Goal: Task Accomplishment & Management: Use online tool/utility

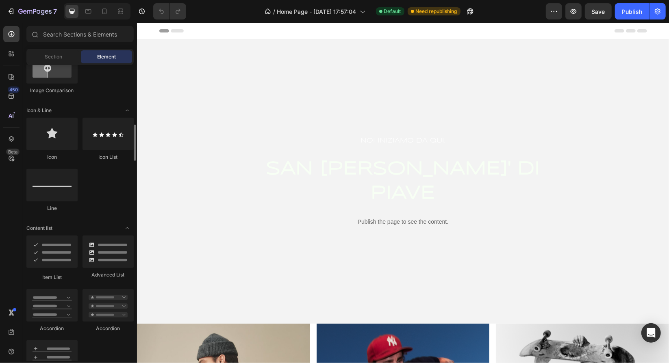
scroll to position [406, 0]
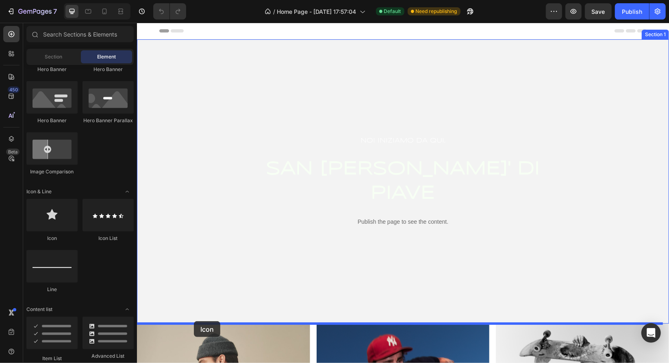
drag, startPoint x: 200, startPoint y: 239, endPoint x: 193, endPoint y: 321, distance: 82.3
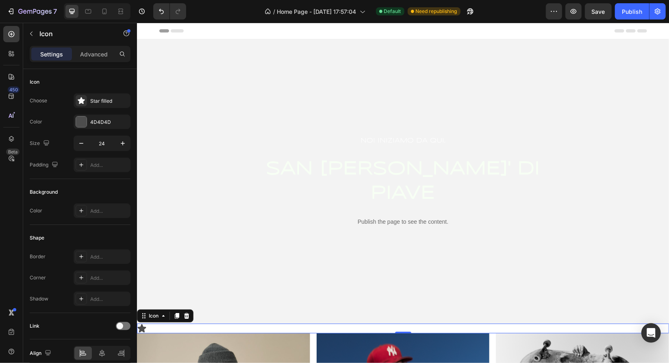
click at [169, 329] on div "Icon 0" at bounding box center [403, 328] width 532 height 10
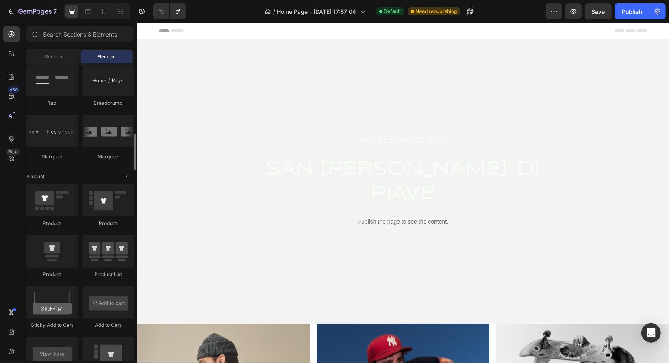
scroll to position [893, 0]
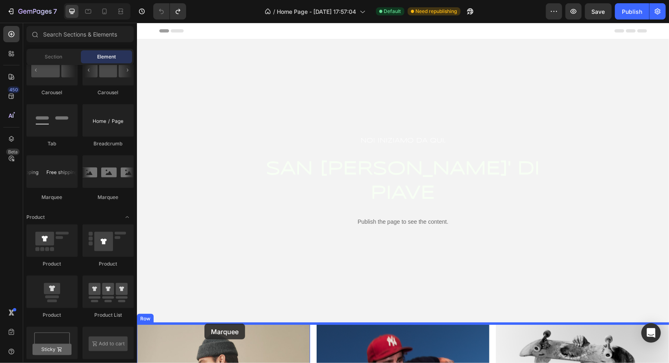
drag, startPoint x: 194, startPoint y: 202, endPoint x: 204, endPoint y: 324, distance: 122.3
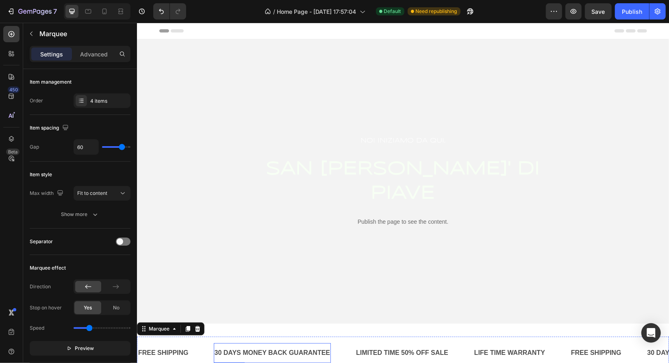
scroll to position [81, 0]
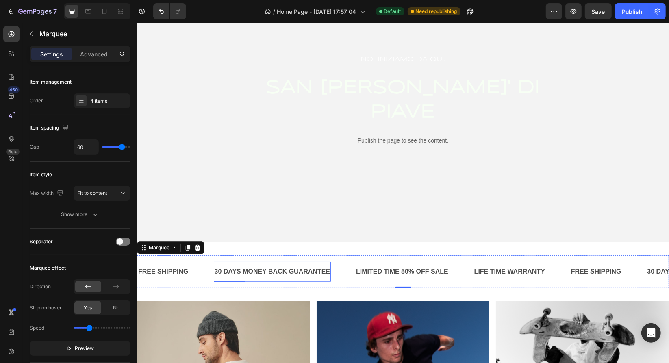
click at [236, 279] on div "30 DAYS MONEY BACK GUARANTEE Text Block" at bounding box center [271, 272] width 117 height 20
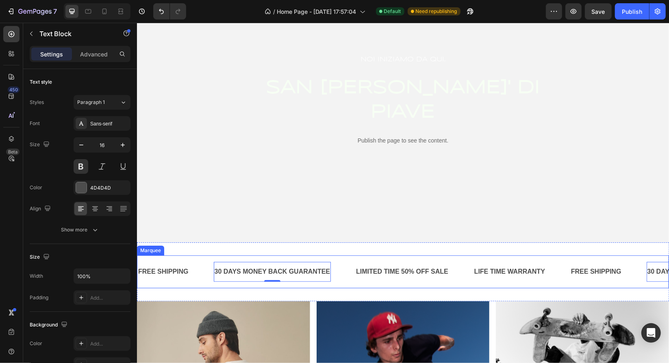
click at [204, 267] on div "FREE SHIPPING Text Block" at bounding box center [175, 272] width 76 height 20
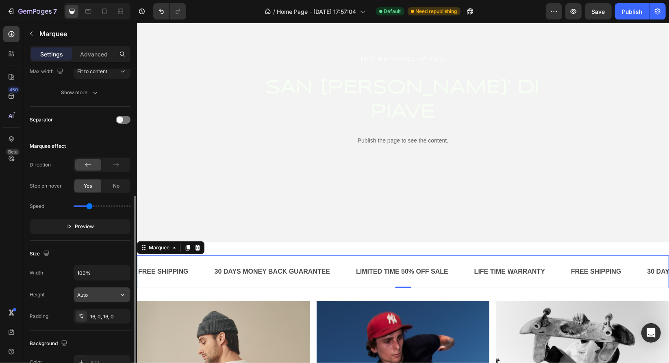
scroll to position [163, 0]
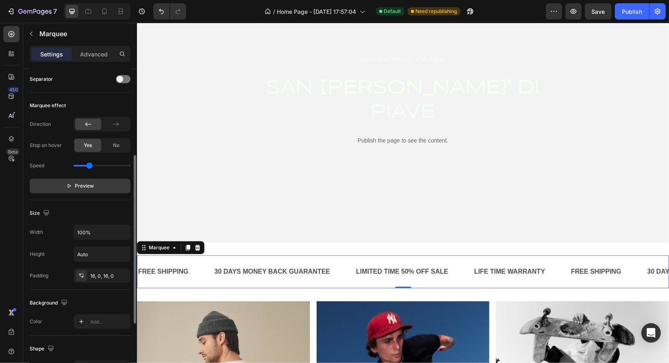
click at [87, 184] on span "Preview" at bounding box center [84, 186] width 19 height 8
click at [124, 130] on div "Direction Stop on hover Yes No Speed Pause" at bounding box center [80, 155] width 101 height 76
click at [124, 129] on div at bounding box center [102, 124] width 57 height 15
click at [123, 126] on div at bounding box center [116, 124] width 26 height 11
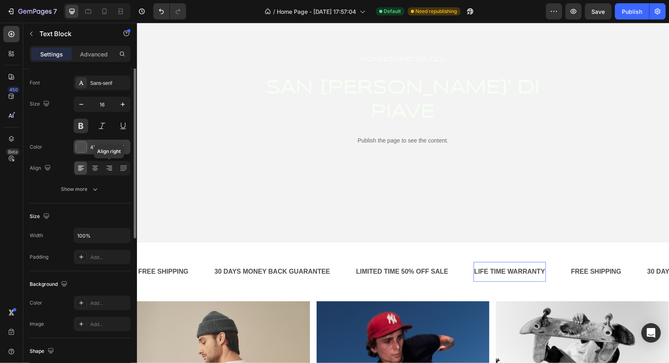
scroll to position [0, 0]
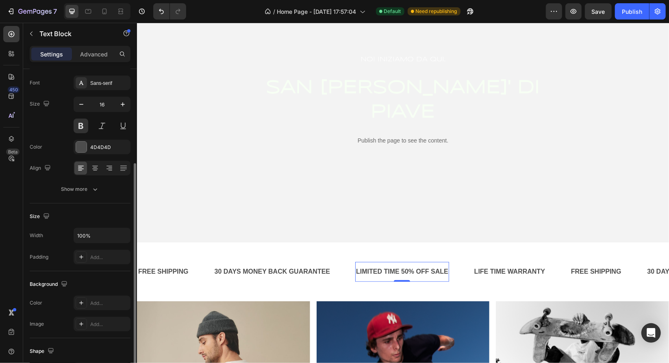
scroll to position [122, 0]
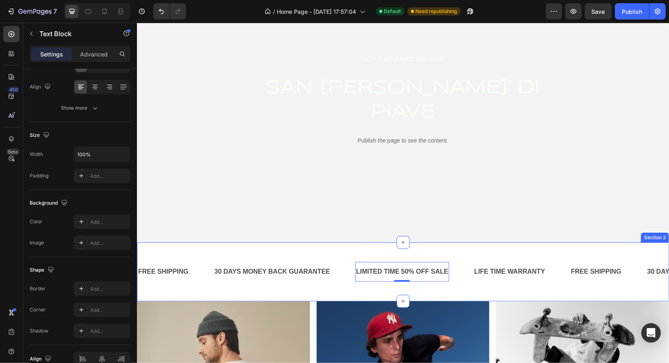
click at [421, 254] on div "FREE SHIPPING Text Block 30 DAYS MONEY BACK GUARANTEE Text Block LIMITED TIME 5…" at bounding box center [403, 271] width 532 height 59
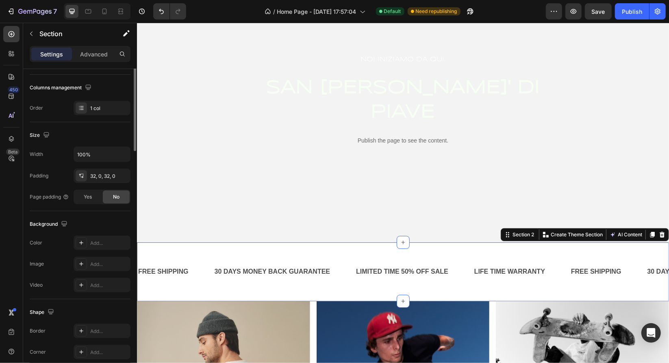
scroll to position [0, 0]
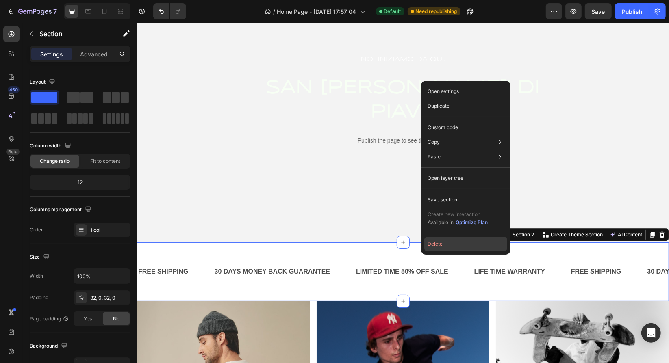
click at [436, 241] on button "Delete" at bounding box center [465, 244] width 83 height 15
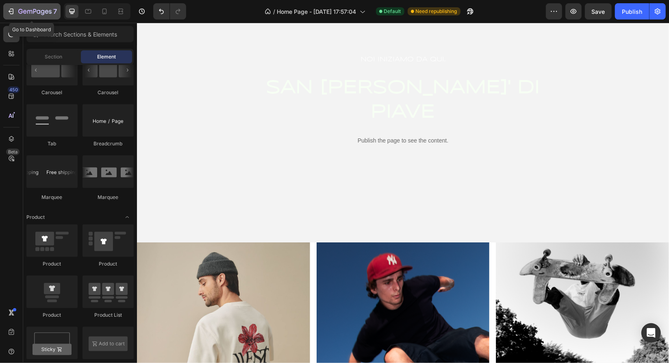
click at [17, 8] on div "7" at bounding box center [32, 12] width 50 height 10
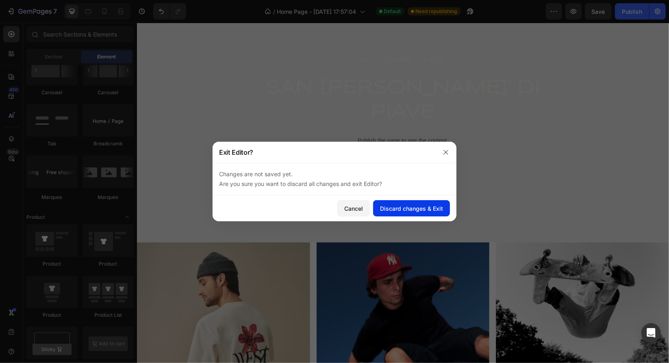
click at [397, 206] on div "Discard changes & Exit" at bounding box center [411, 208] width 63 height 9
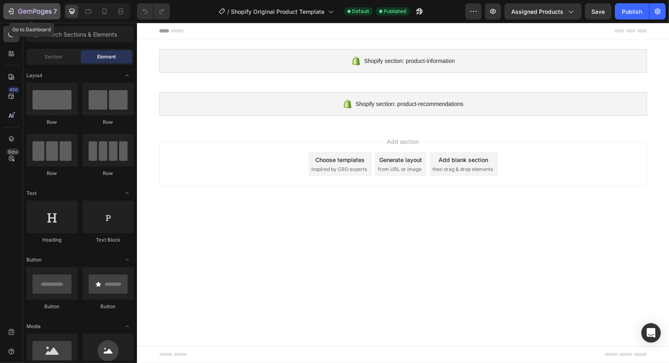
click at [41, 17] on button "7" at bounding box center [31, 11] width 57 height 16
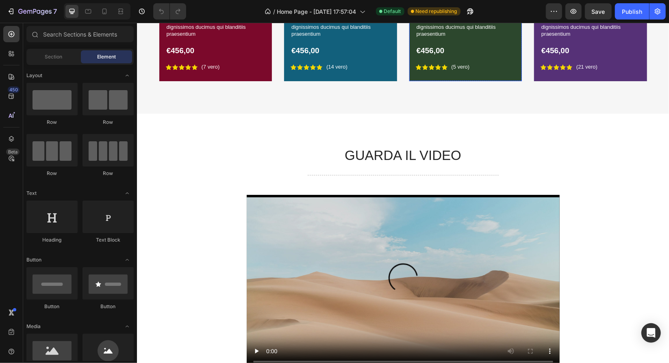
scroll to position [691, 0]
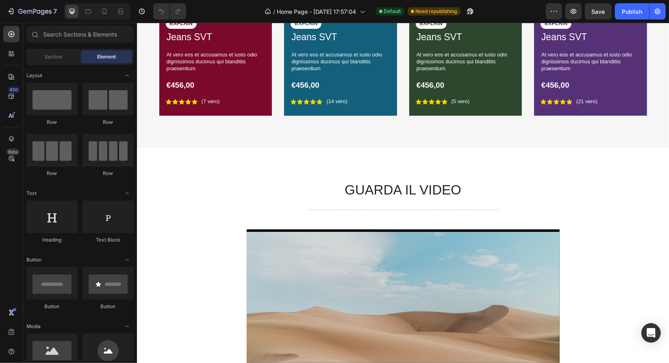
click at [543, 12] on img at bounding box center [590, 12] width 113 height 0
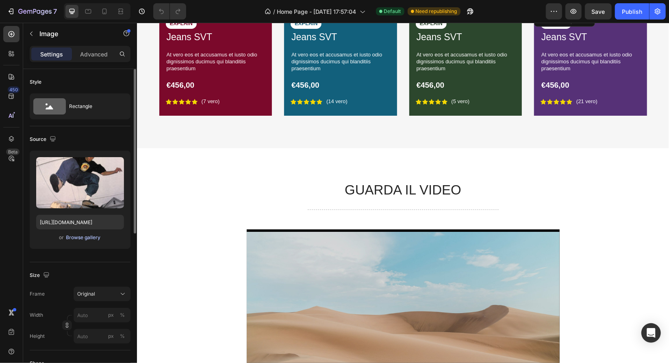
click at [67, 239] on div "Browse gallery" at bounding box center [83, 237] width 35 height 7
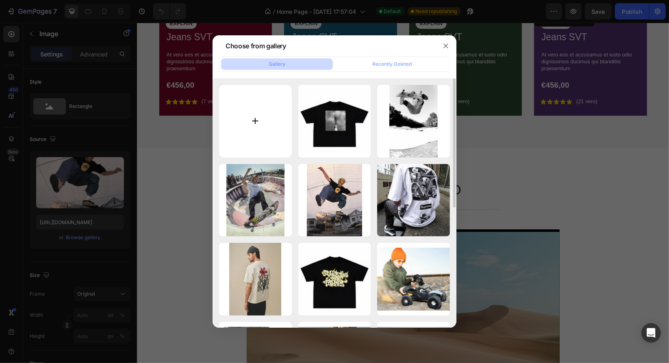
click at [244, 119] on input "file" at bounding box center [255, 121] width 73 height 73
type input "C:\fakepath\_MG_0917.jpg"
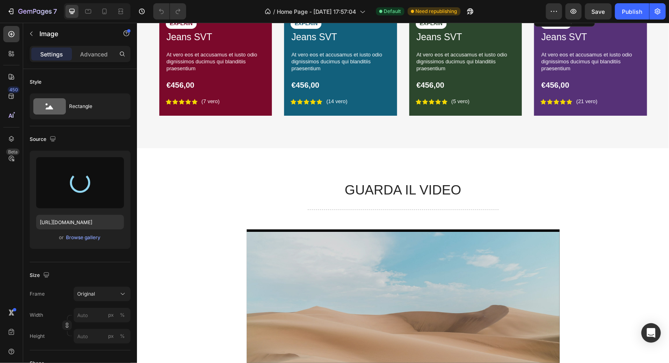
type input "https://cdn.shopify.com/s/files/1/0874/6234/7077/files/gempages_549920071053476…"
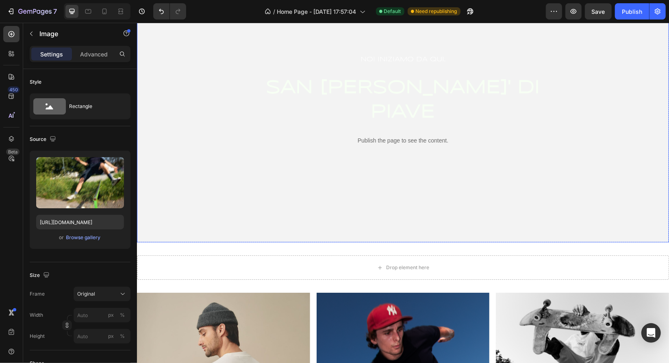
scroll to position [0, 0]
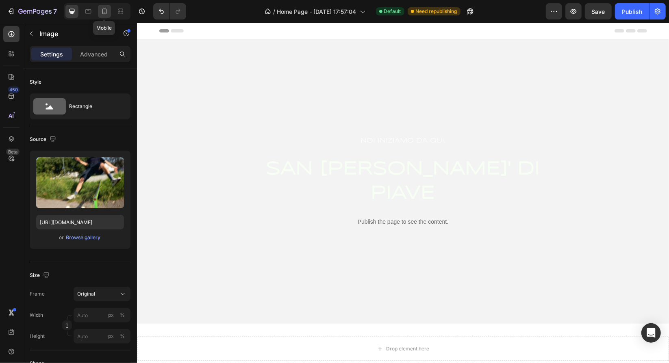
click at [104, 14] on icon at bounding box center [104, 12] width 4 height 6
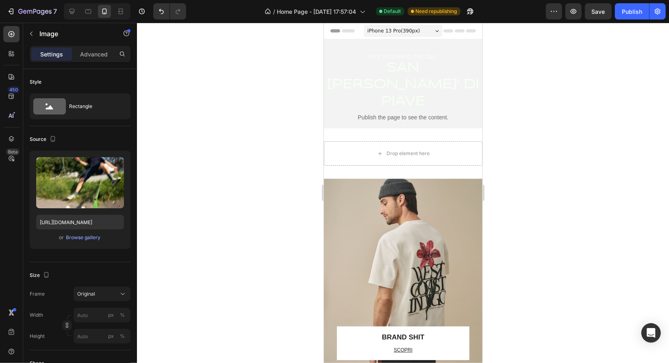
click at [412, 33] on div "iPhone 13 Pro ( 390 px)" at bounding box center [402, 30] width 79 height 12
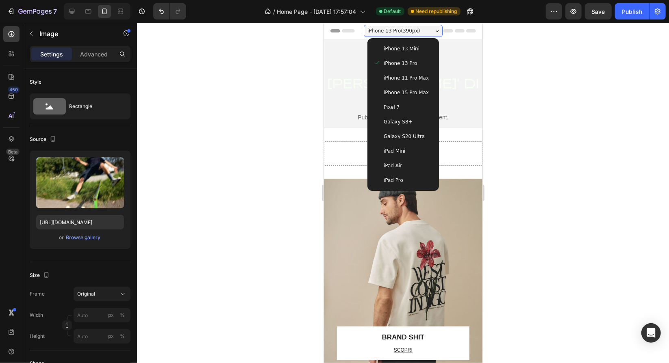
click at [423, 136] on div "Galaxy S20 Ultra" at bounding box center [402, 136] width 59 height 8
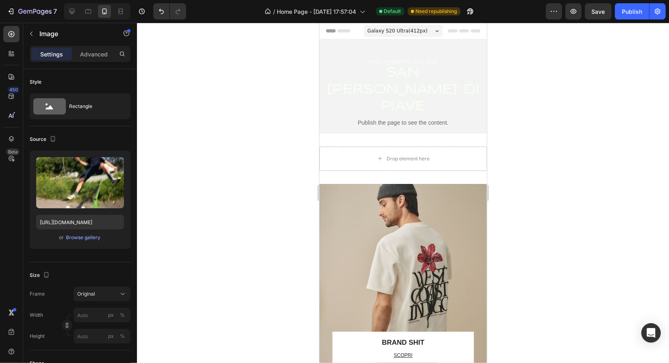
click at [423, 33] on div "Galaxy S20 Ultra ( 412 px)" at bounding box center [402, 30] width 79 height 12
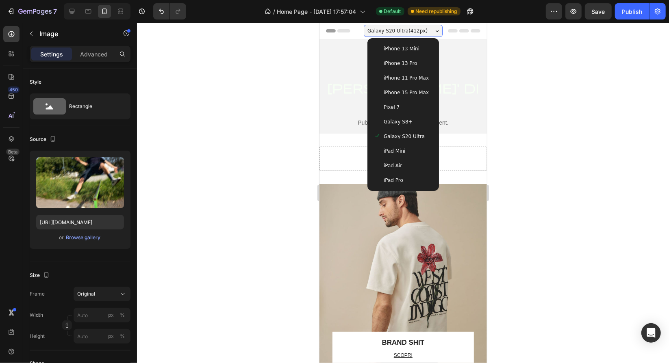
click at [416, 152] on div "iPad Mini" at bounding box center [402, 151] width 59 height 8
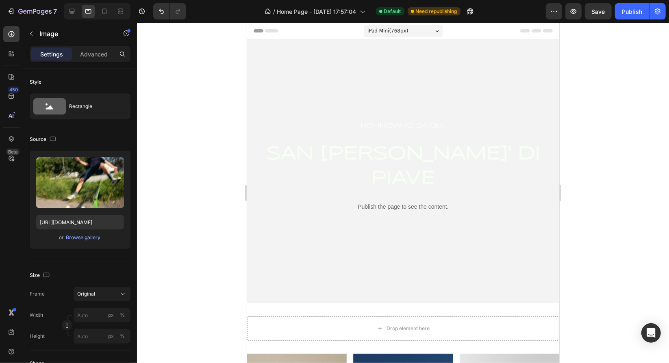
click at [402, 27] on span "iPad Mini ( 768 px)" at bounding box center [387, 30] width 41 height 8
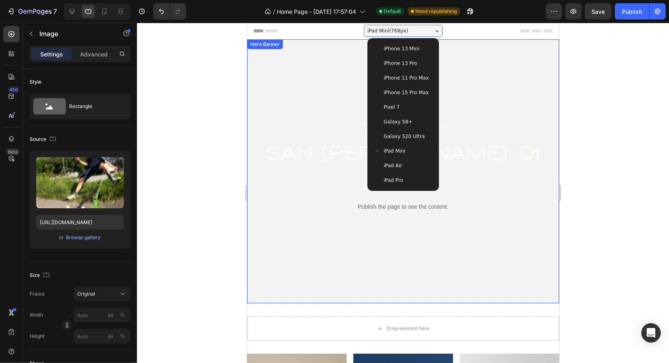
click at [618, 199] on div at bounding box center [403, 193] width 532 height 341
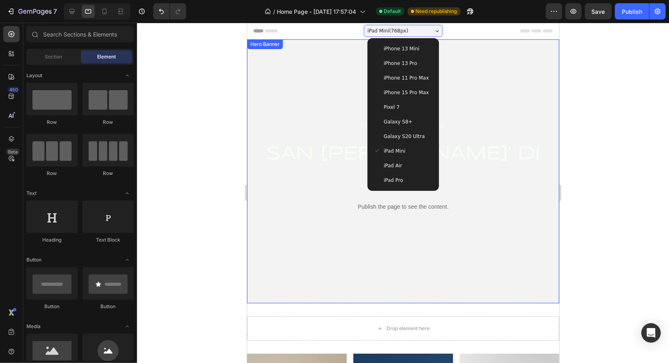
click at [591, 124] on div at bounding box center [403, 193] width 532 height 341
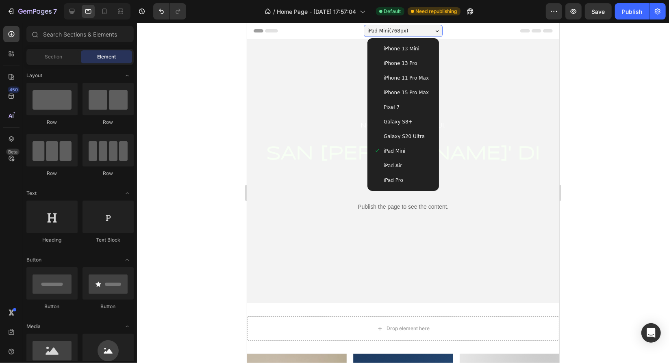
click at [403, 179] on div "iPad Pro" at bounding box center [402, 180] width 59 height 8
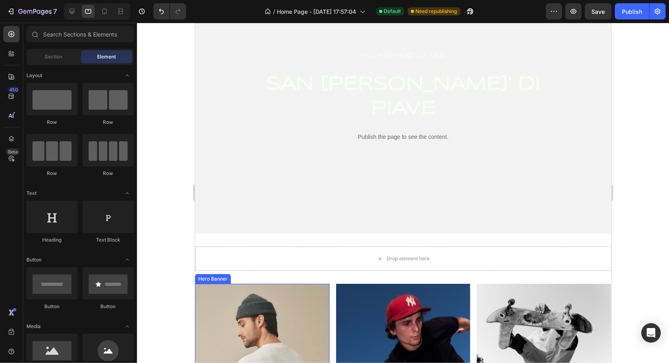
scroll to position [81, 0]
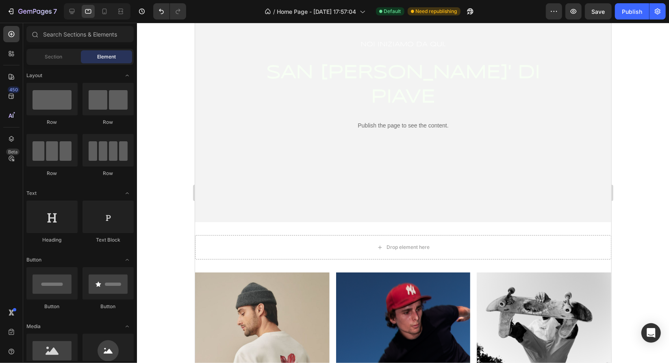
click at [183, 270] on div at bounding box center [403, 193] width 532 height 341
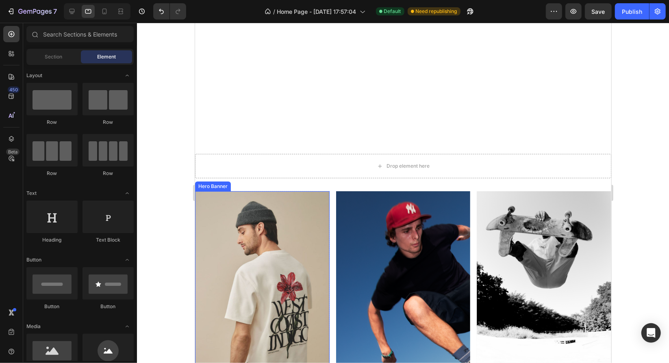
scroll to position [366, 0]
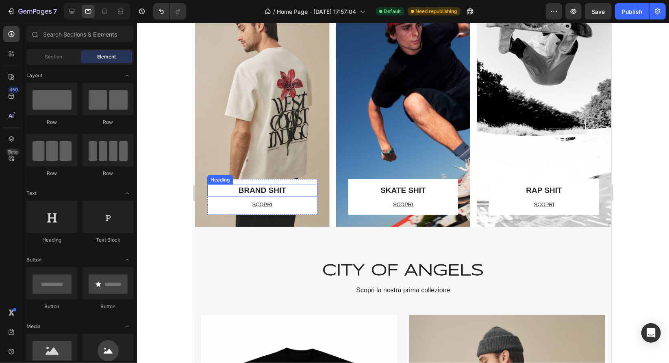
click at [287, 191] on h3 "BRAND SHIT" at bounding box center [262, 191] width 110 height 12
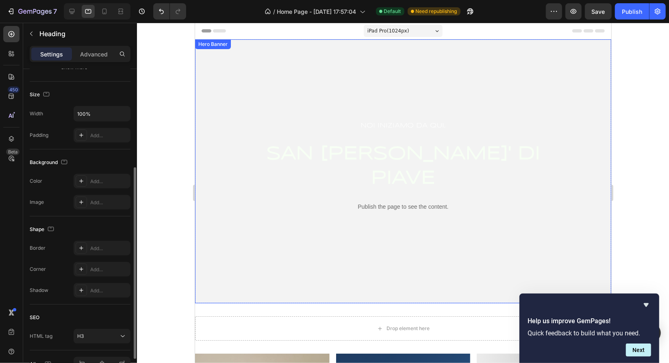
scroll to position [41, 0]
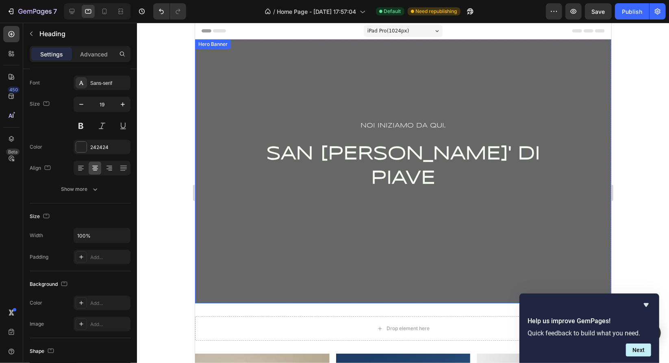
click at [217, 227] on div "Overlay" at bounding box center [403, 171] width 416 height 264
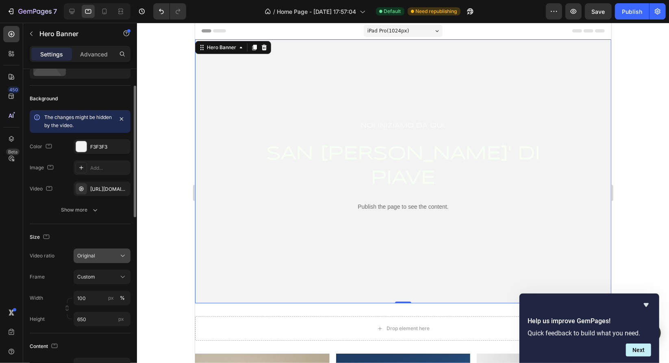
scroll to position [81, 0]
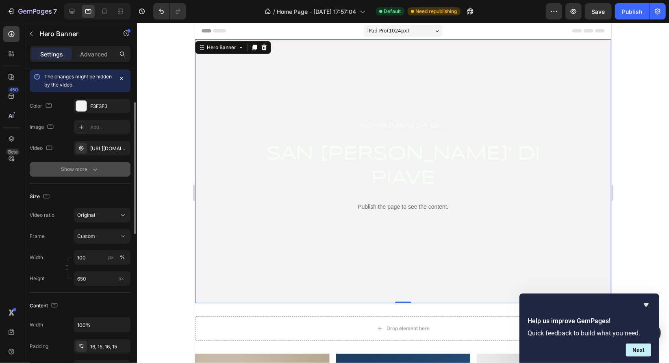
click at [95, 168] on icon "button" at bounding box center [95, 169] width 8 height 8
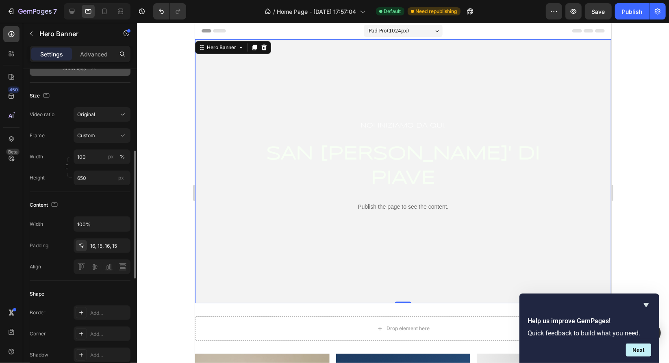
scroll to position [244, 0]
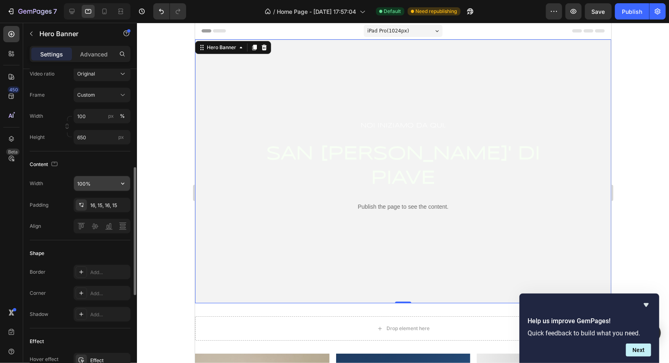
click at [98, 186] on input "100%" at bounding box center [102, 183] width 56 height 15
click at [118, 185] on button "button" at bounding box center [122, 183] width 15 height 15
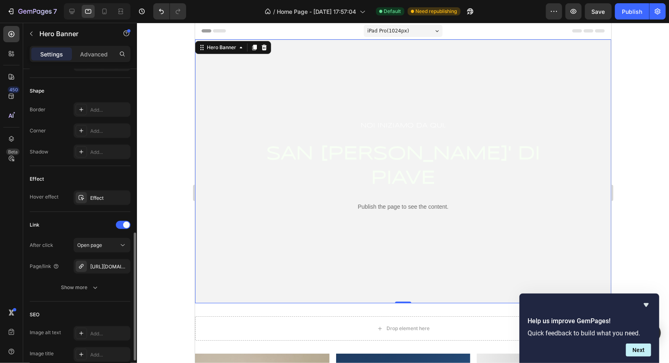
scroll to position [470, 0]
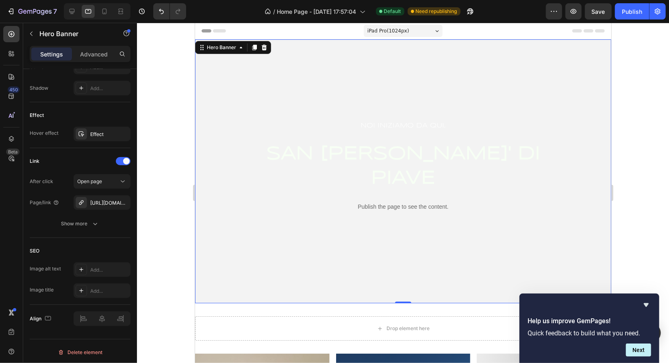
click at [432, 35] on div "iPad Pro ( 1024 px)" at bounding box center [402, 30] width 79 height 12
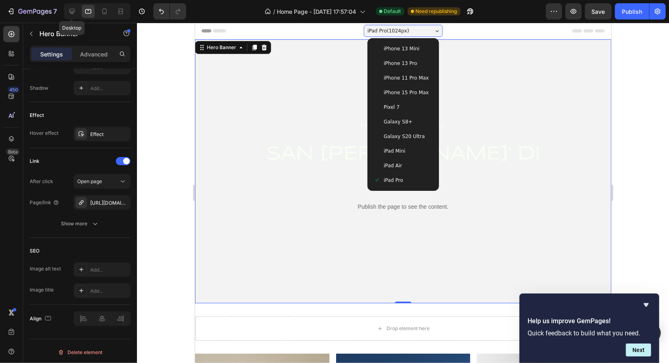
click at [74, 11] on icon at bounding box center [71, 11] width 5 height 5
type input "700"
type input "1200"
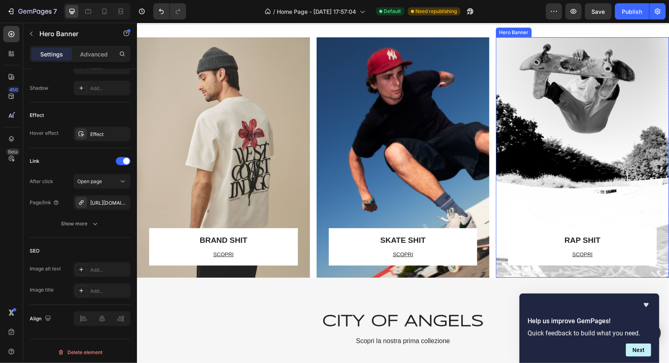
scroll to position [284, 0]
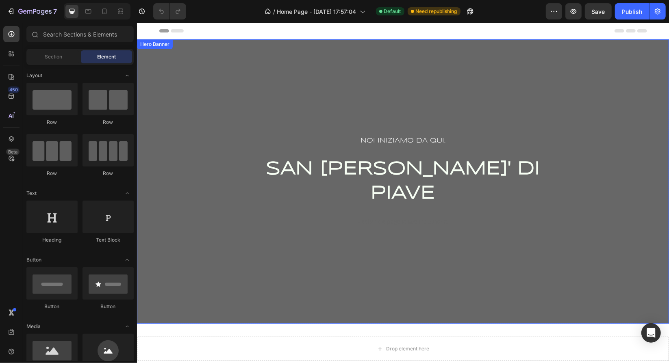
click at [177, 61] on div "Overlay" at bounding box center [403, 181] width 532 height 284
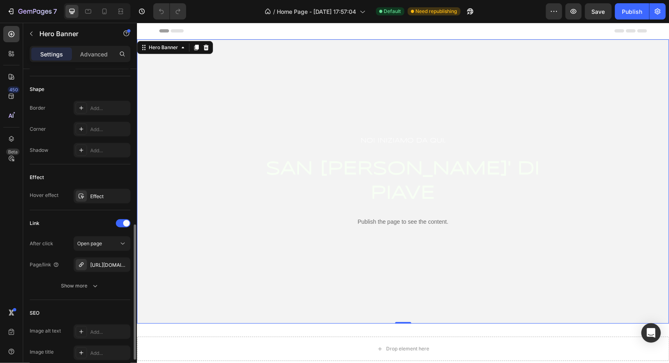
scroll to position [428, 0]
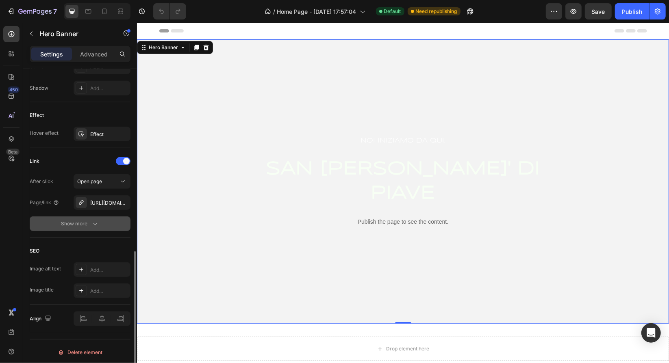
click at [99, 220] on button "Show more" at bounding box center [80, 224] width 101 height 15
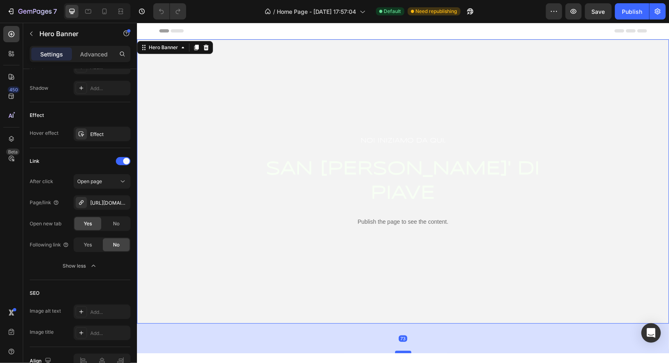
drag, startPoint x: 399, startPoint y: 322, endPoint x: 399, endPoint y: 352, distance: 29.7
click at [399, 352] on div at bounding box center [403, 352] width 16 height 2
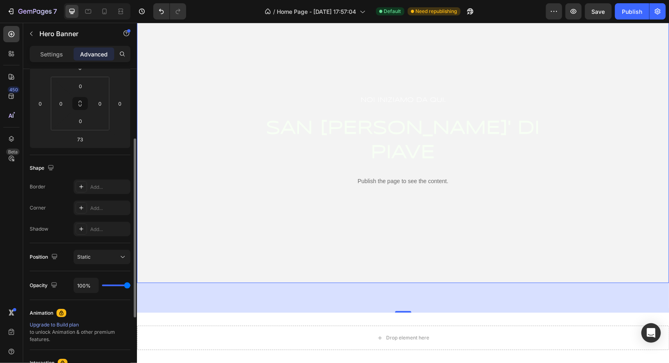
scroll to position [0, 0]
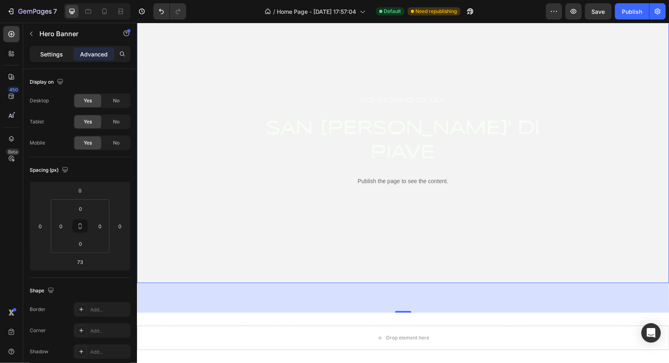
click at [55, 54] on p "Settings" at bounding box center [51, 54] width 23 height 9
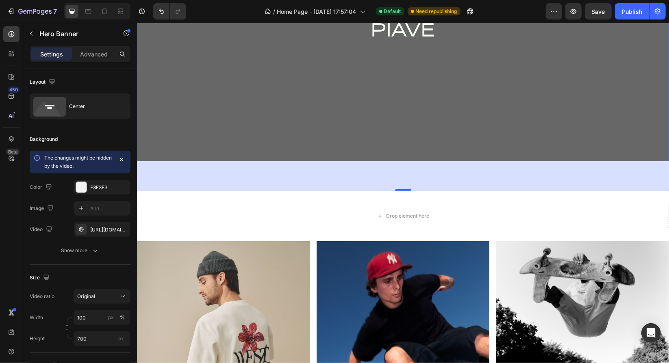
scroll to position [41, 0]
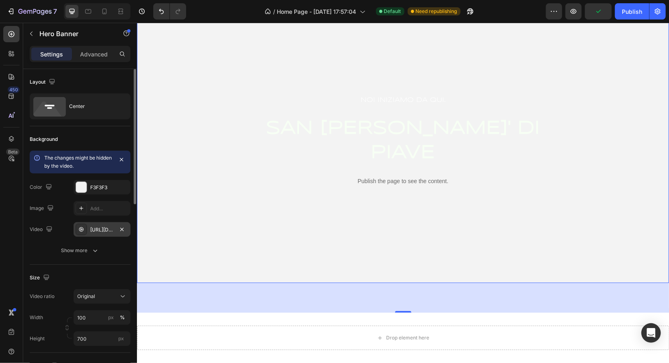
click at [114, 229] on div "https://cdn.shopify.com/videos/c/o/v/4111e668bfcd4f50867265e247ac5770.mp4" at bounding box center [102, 229] width 24 height 7
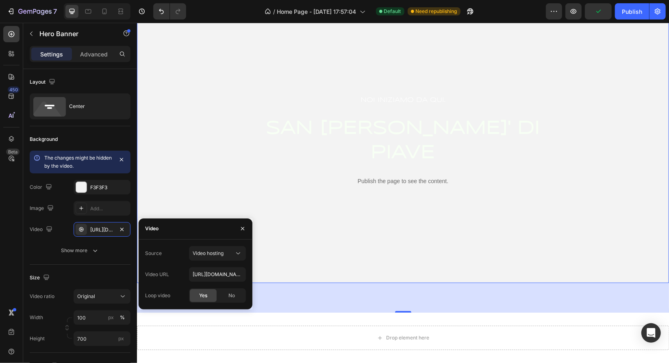
click at [222, 179] on div "NOI INIZIAMO DA QUI. Text Block SAN DONA' DI PIAVE Heading Publish the page to …" at bounding box center [402, 145] width 475 height 103
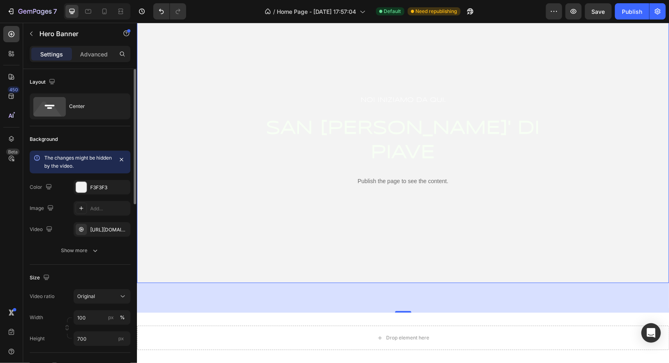
click at [128, 288] on div "Size Video ratio Original Width 100 px % Height 700 px" at bounding box center [80, 309] width 101 height 88
click at [124, 291] on button "Original" at bounding box center [102, 296] width 57 height 15
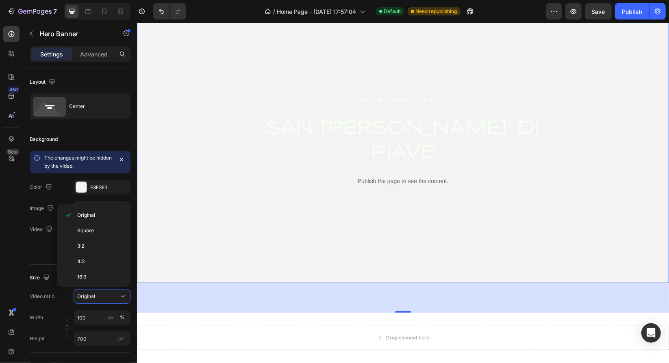
scroll to position [90, 0]
click at [97, 272] on div "Custom" at bounding box center [92, 279] width 63 height 15
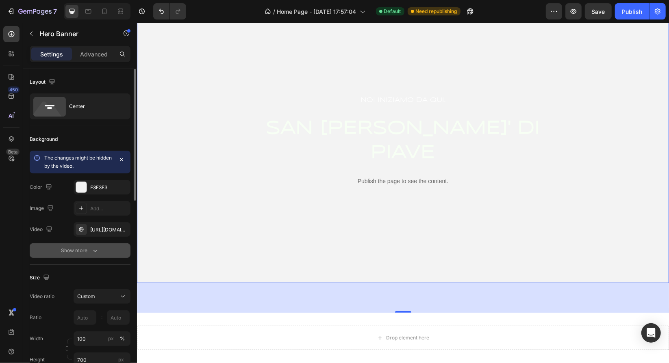
click at [96, 247] on icon "button" at bounding box center [95, 251] width 8 height 8
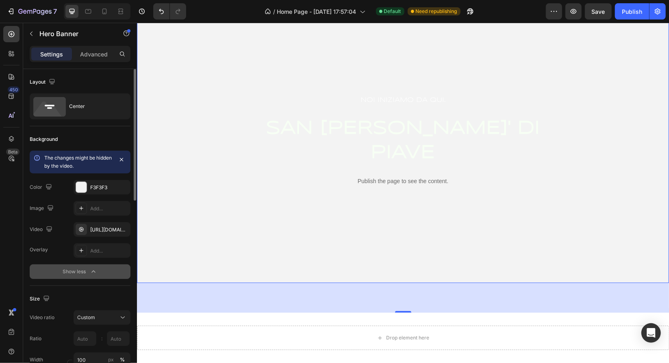
click at [96, 247] on div "Add..." at bounding box center [109, 250] width 38 height 7
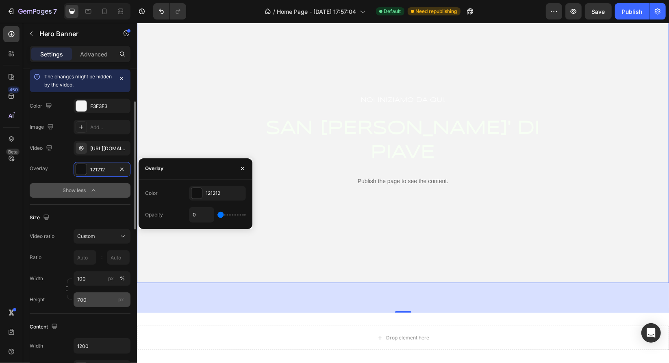
scroll to position [122, 0]
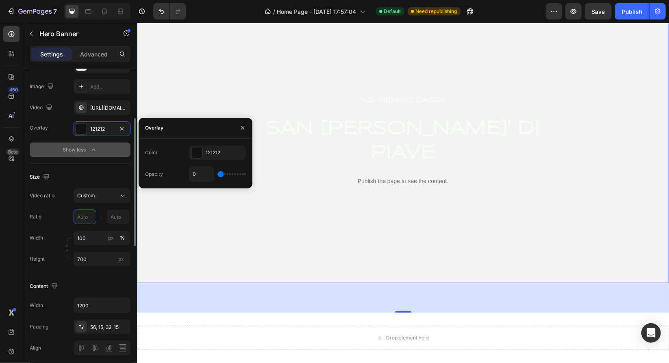
click at [90, 215] on input "text" at bounding box center [85, 217] width 23 height 15
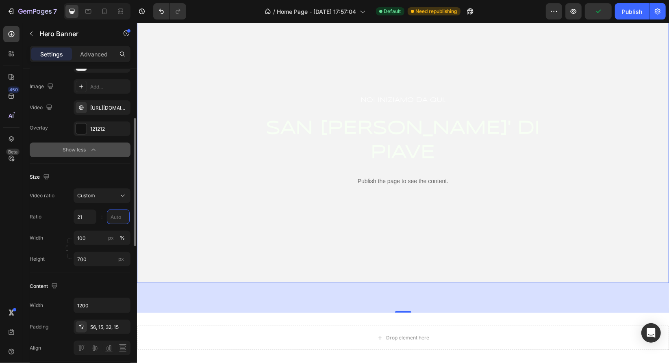
click at [112, 217] on input "text" at bounding box center [118, 217] width 23 height 15
type input "21"
click at [174, 310] on div "73" at bounding box center [403, 298] width 532 height 30
type input "9"
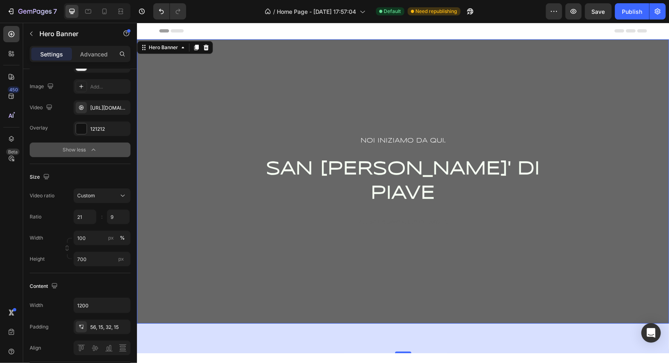
scroll to position [81, 0]
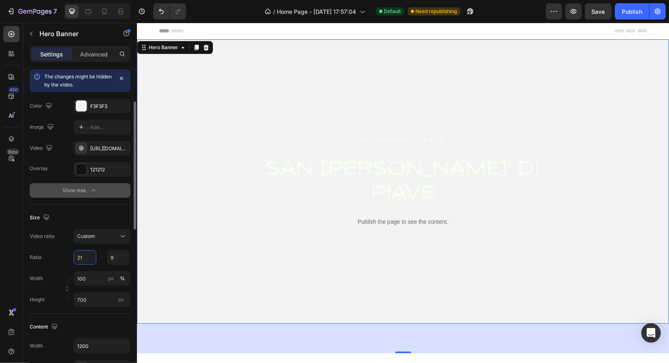
click at [91, 258] on input "21" at bounding box center [85, 257] width 23 height 15
type input "21"
click at [126, 226] on div "Size Video ratio Custom Ratio 21 9 : Width 100 px % Height 700 px" at bounding box center [80, 259] width 101 height 109
click at [128, 231] on button "Custom" at bounding box center [102, 236] width 57 height 15
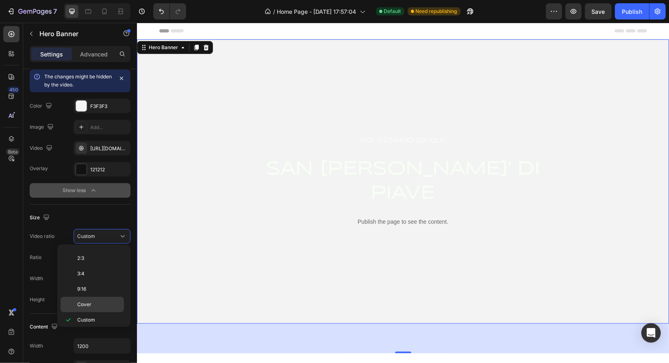
click at [95, 301] on p "Cover" at bounding box center [98, 304] width 43 height 7
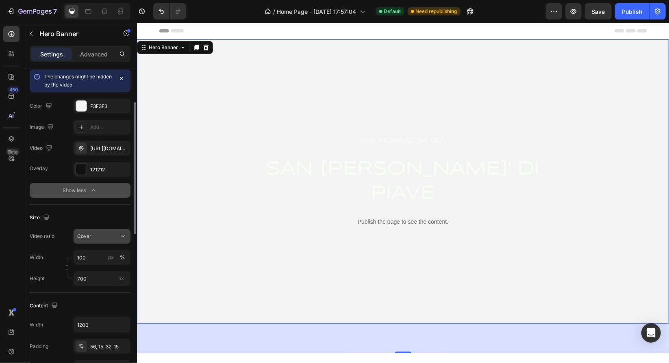
click at [113, 239] on div "Cover" at bounding box center [102, 236] width 50 height 8
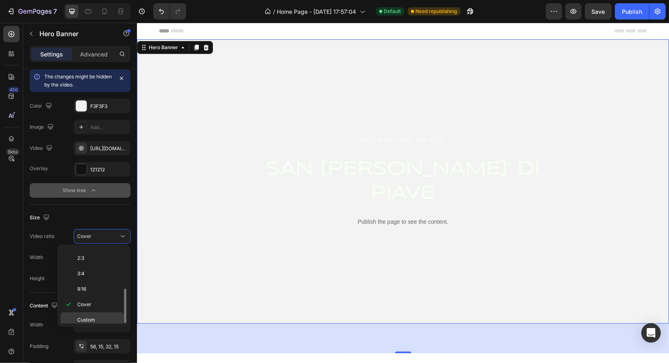
click at [103, 317] on p "Custom" at bounding box center [98, 320] width 43 height 7
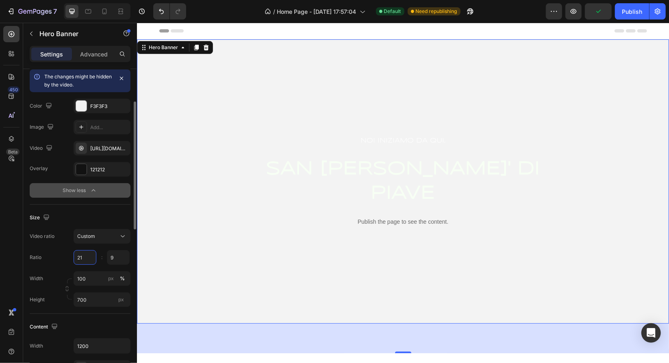
click at [84, 256] on input "21" at bounding box center [85, 257] width 23 height 15
drag, startPoint x: 84, startPoint y: 256, endPoint x: 78, endPoint y: 259, distance: 6.6
click at [78, 259] on input "21" at bounding box center [85, 257] width 23 height 15
click at [87, 260] on input "21" at bounding box center [85, 257] width 23 height 15
type input "2"
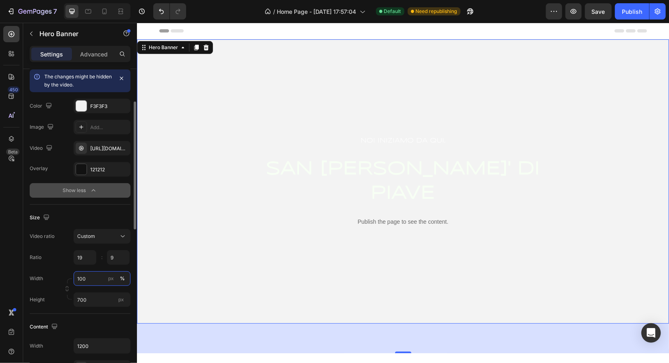
click at [100, 279] on input "100" at bounding box center [102, 278] width 57 height 15
type input "19"
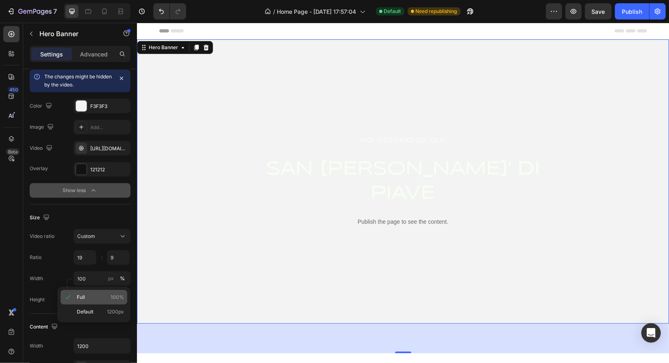
click at [88, 301] on div "Full 100%" at bounding box center [94, 297] width 67 height 15
click at [107, 304] on input "700" at bounding box center [102, 300] width 57 height 15
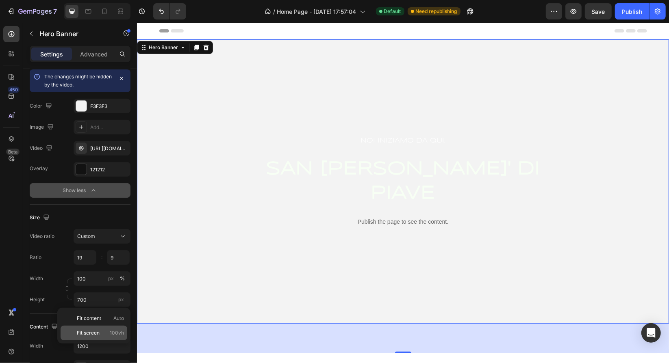
click at [110, 333] on p "Fit screen 100vh" at bounding box center [100, 333] width 47 height 7
type input "100 vh"
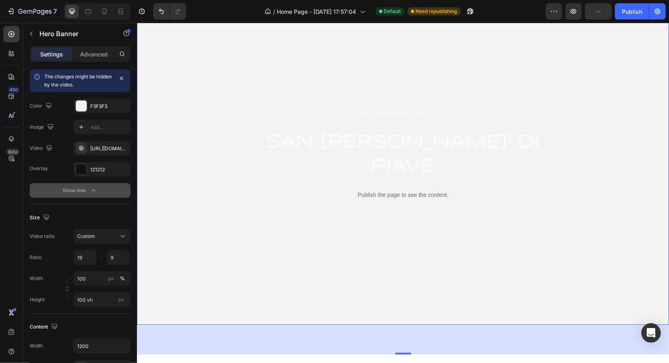
scroll to position [0, 0]
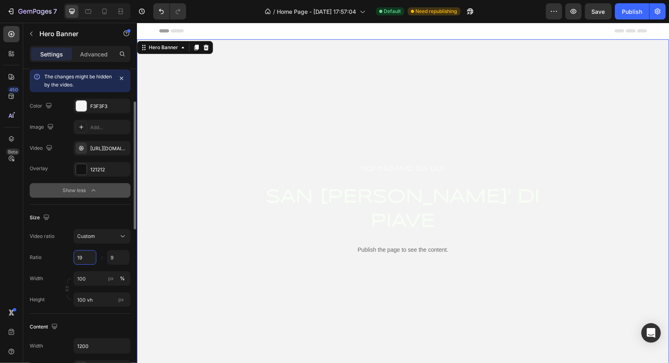
click at [90, 261] on input "19" at bounding box center [85, 257] width 23 height 15
type input "19"
click at [111, 238] on div "Custom" at bounding box center [97, 236] width 41 height 7
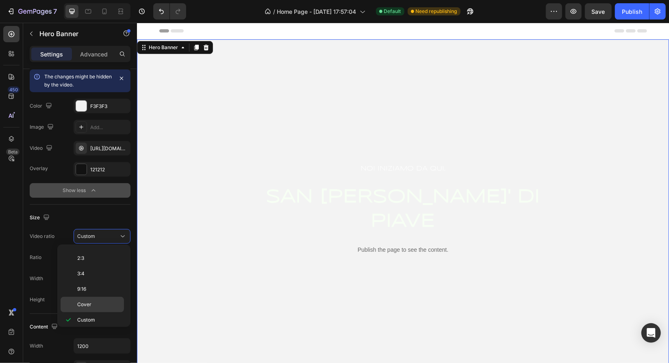
click at [96, 297] on div "Cover" at bounding box center [92, 304] width 63 height 15
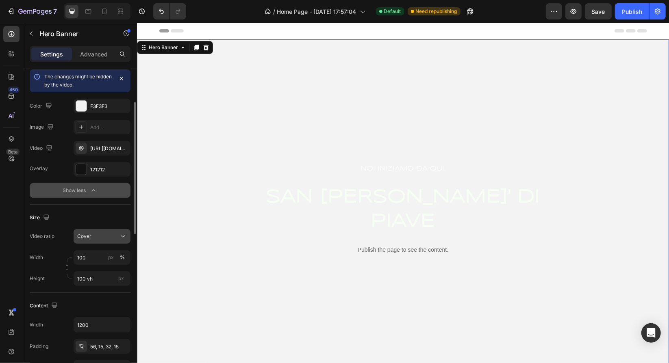
click at [115, 235] on div "Cover" at bounding box center [97, 236] width 41 height 7
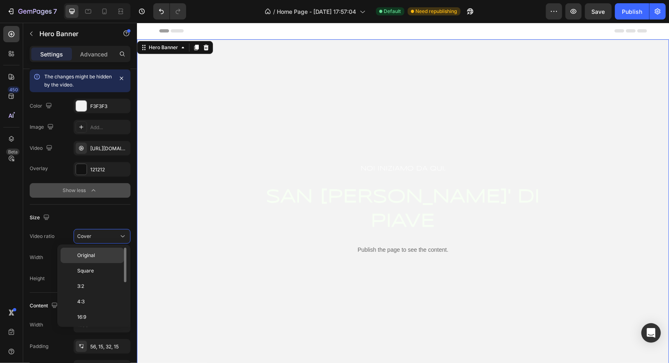
click at [98, 261] on div "Original" at bounding box center [92, 255] width 63 height 15
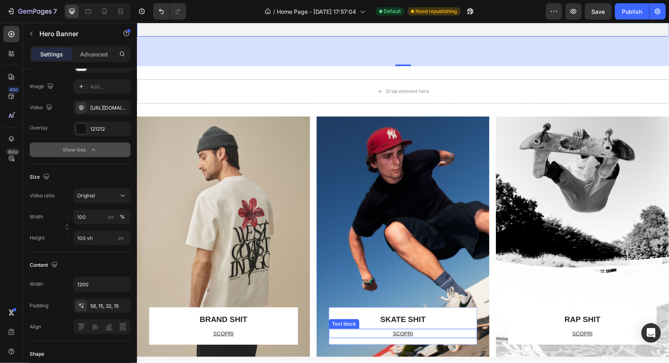
scroll to position [203, 0]
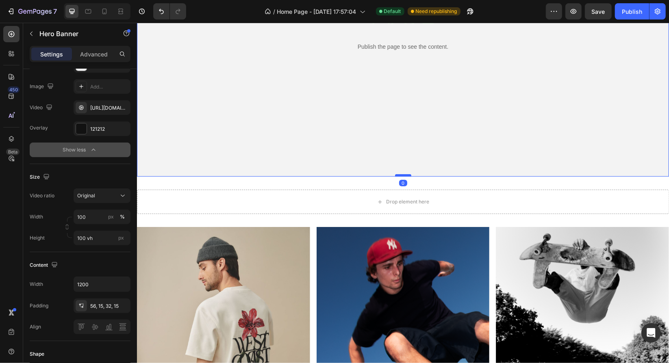
drag, startPoint x: 402, startPoint y: 205, endPoint x: 405, endPoint y: 176, distance: 29.8
click at [405, 176] on div at bounding box center [403, 175] width 16 height 2
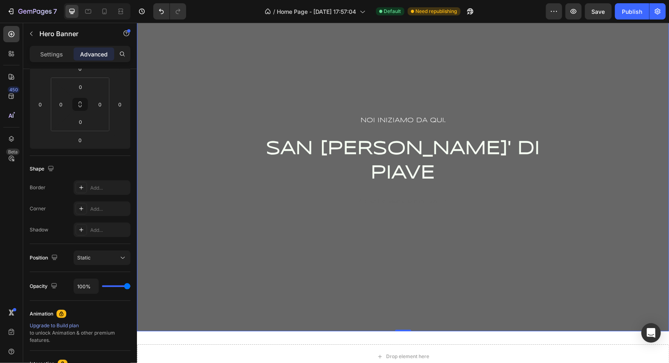
scroll to position [122, 0]
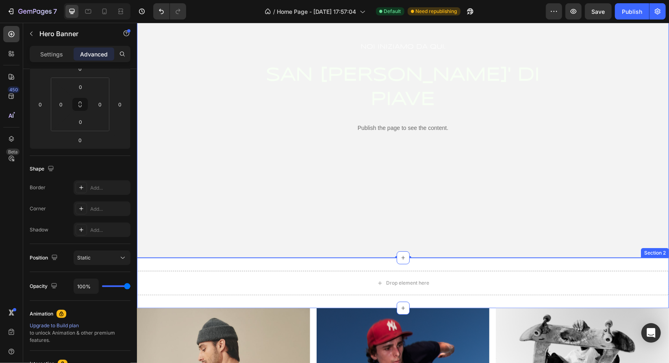
click at [401, 258] on icon at bounding box center [403, 258] width 4 height 4
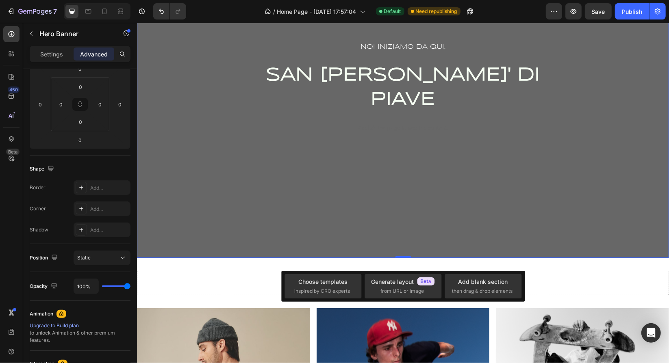
click at [424, 238] on div "Overlay" at bounding box center [403, 87] width 532 height 341
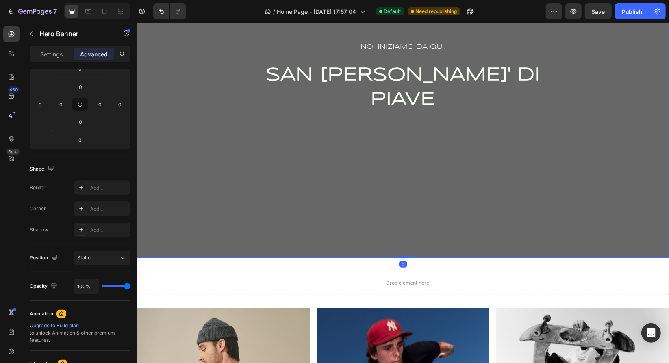
drag, startPoint x: 404, startPoint y: 256, endPoint x: 402, endPoint y: 206, distance: 50.0
click at [402, 206] on div "NOI INIZIAMO DA QUI. Text Block SAN DONA' DI PIAVE Heading Publish the page to …" at bounding box center [403, 87] width 532 height 341
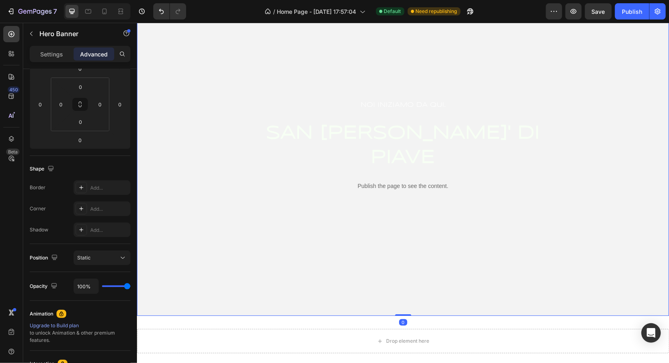
scroll to position [0, 0]
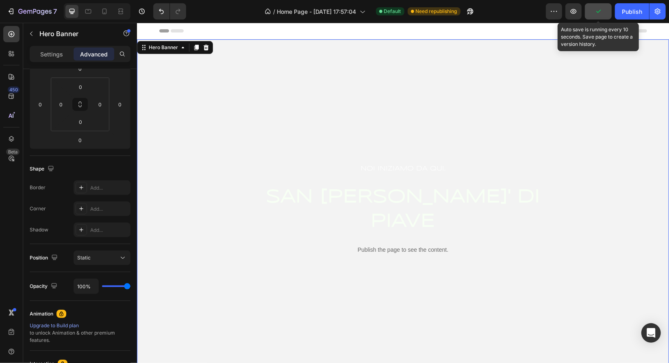
click at [599, 16] on button "button" at bounding box center [598, 11] width 27 height 16
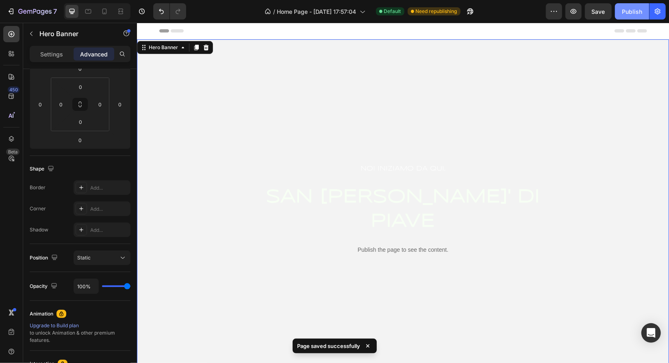
click at [634, 16] on button "Publish" at bounding box center [632, 11] width 34 height 16
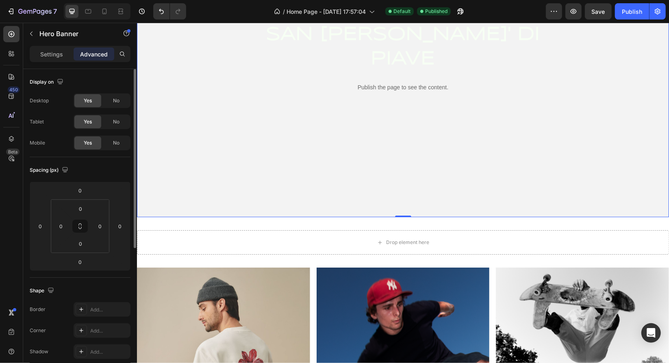
click at [51, 56] on p "Settings" at bounding box center [51, 54] width 23 height 9
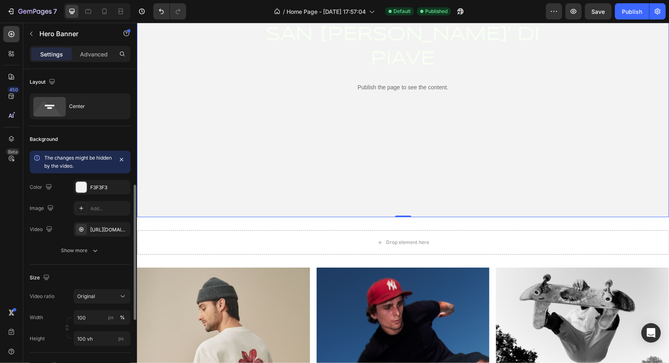
scroll to position [81, 0]
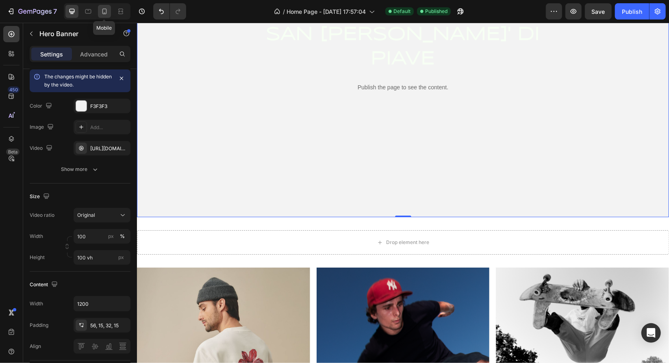
click at [108, 13] on div at bounding box center [104, 11] width 13 height 13
type input "Auto"
type input "100%"
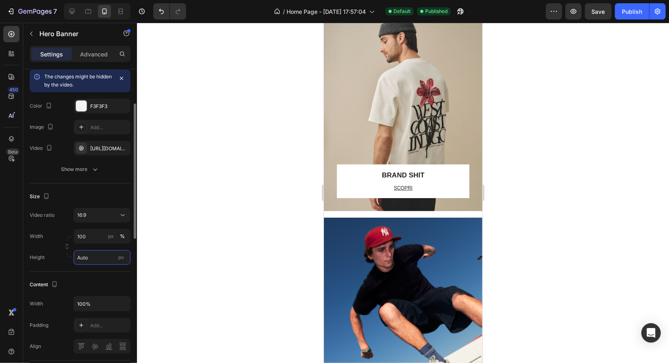
click at [107, 261] on input "Auto" at bounding box center [102, 257] width 57 height 15
drag, startPoint x: 113, startPoint y: 289, endPoint x: 139, endPoint y: 289, distance: 25.6
click at [113, 289] on span "100vh" at bounding box center [117, 290] width 14 height 7
type input "100 vh"
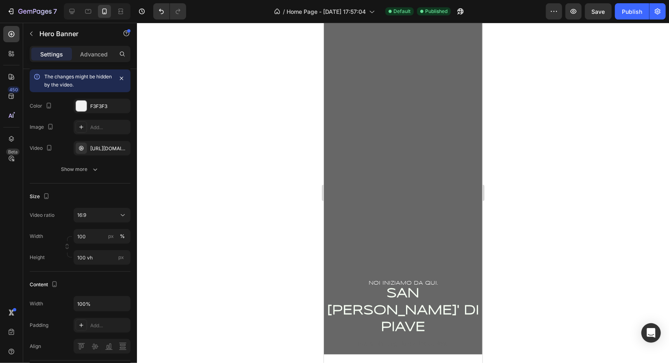
scroll to position [41, 0]
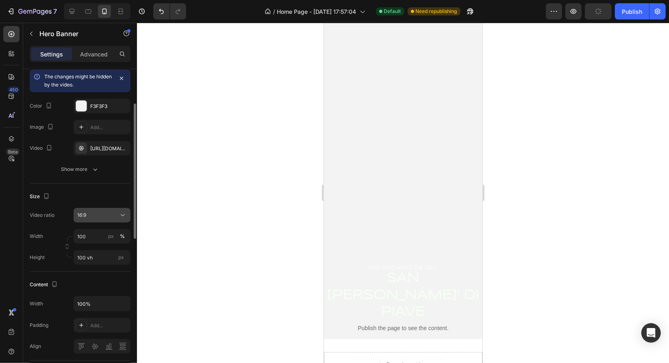
click at [109, 213] on div "16:9" at bounding box center [97, 215] width 41 height 7
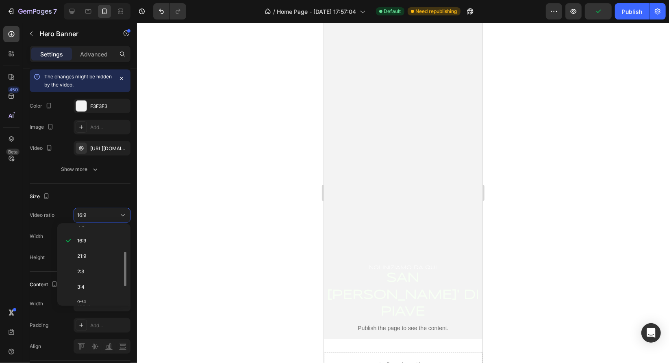
scroll to position [90, 0]
click at [95, 271] on div "9:16" at bounding box center [92, 267] width 63 height 15
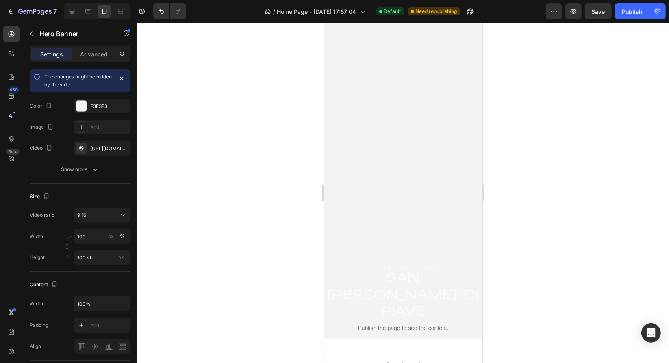
click at [192, 235] on div at bounding box center [403, 193] width 532 height 341
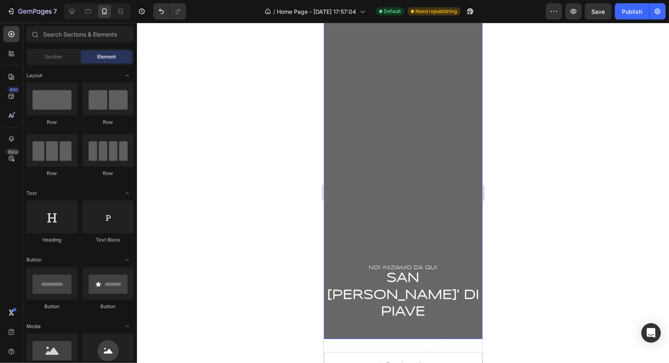
click at [394, 139] on div "Overlay" at bounding box center [402, 168] width 158 height 341
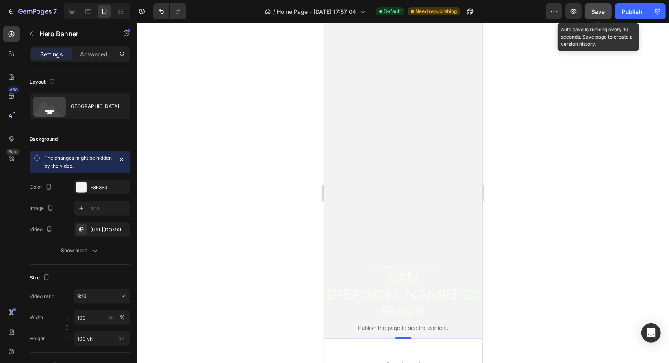
click at [595, 16] on button "Save" at bounding box center [598, 11] width 27 height 16
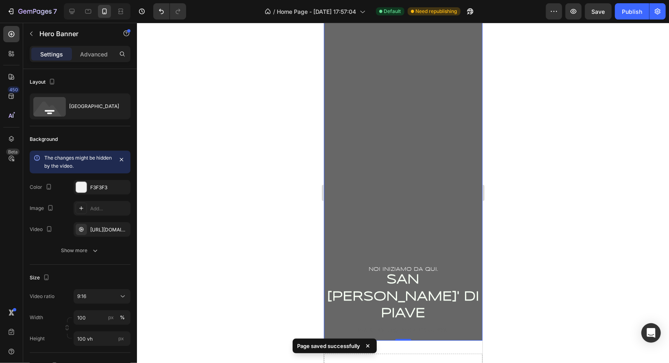
scroll to position [81, 0]
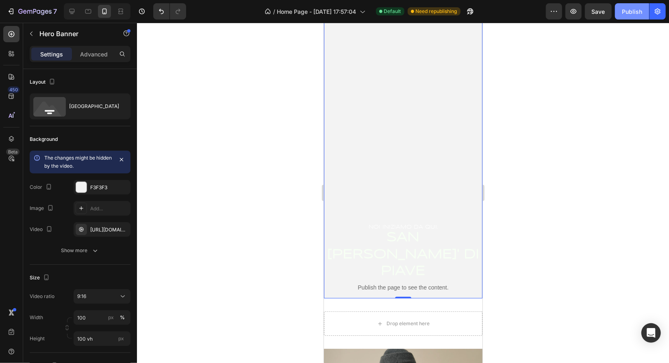
click at [621, 9] on button "Publish" at bounding box center [632, 11] width 34 height 16
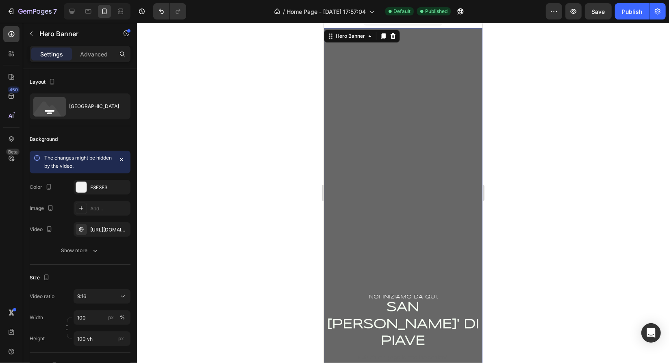
scroll to position [0, 0]
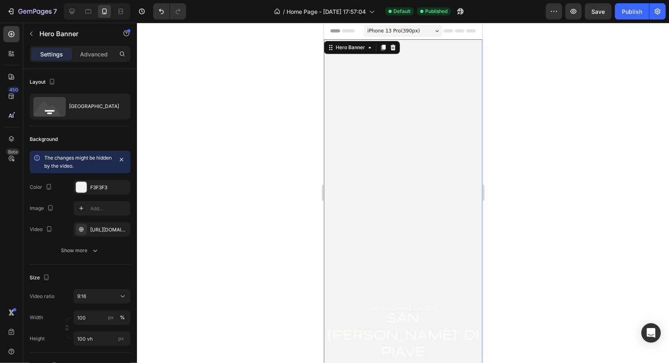
click at [397, 34] on span "iPhone 13 Pro ( 390 px)" at bounding box center [393, 30] width 52 height 8
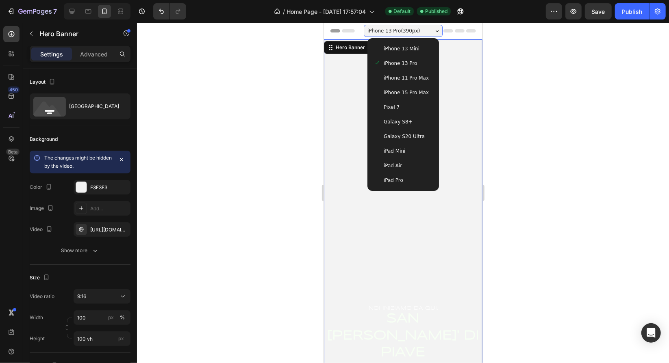
click at [397, 132] on span "Galaxy S20 Ultra" at bounding box center [403, 136] width 41 height 8
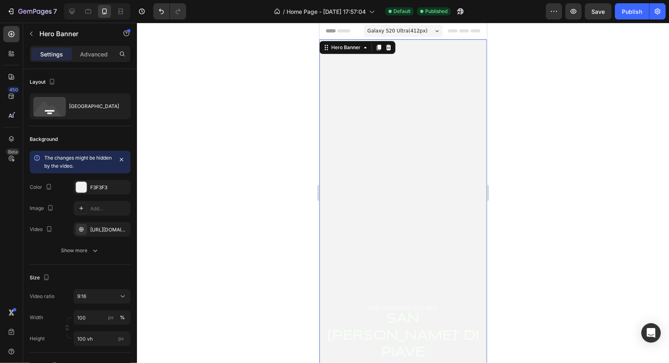
click at [384, 30] on span "Galaxy S20 Ultra ( 412 px)" at bounding box center [397, 30] width 60 height 8
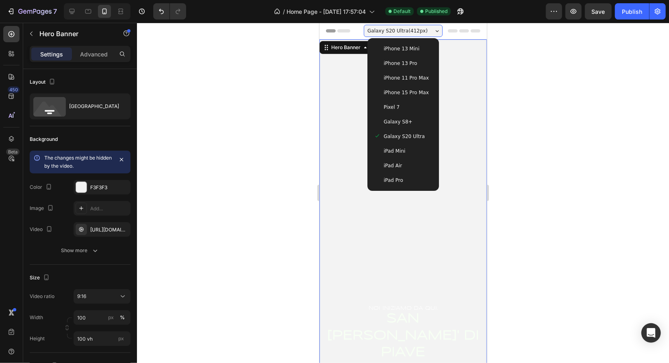
click at [536, 125] on div at bounding box center [403, 193] width 532 height 341
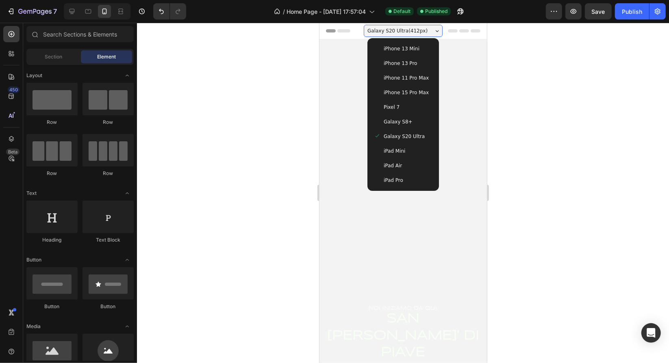
click at [567, 135] on div at bounding box center [403, 193] width 532 height 341
drag, startPoint x: 392, startPoint y: 96, endPoint x: 394, endPoint y: 104, distance: 8.0
click at [394, 104] on div "iPhone 13 Mini iPhone 13 Pro iPhone 11 Pro Max iPhone 15 Pro Max Pixel 7 Galaxy…" at bounding box center [403, 114] width 72 height 153
click at [394, 95] on span "iPhone 15 Pro Max" at bounding box center [405, 92] width 45 height 8
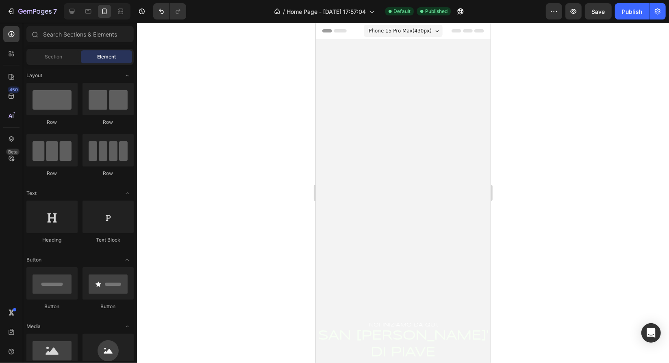
click at [403, 31] on span "iPhone 15 Pro Max ( 430 px)" at bounding box center [399, 30] width 64 height 8
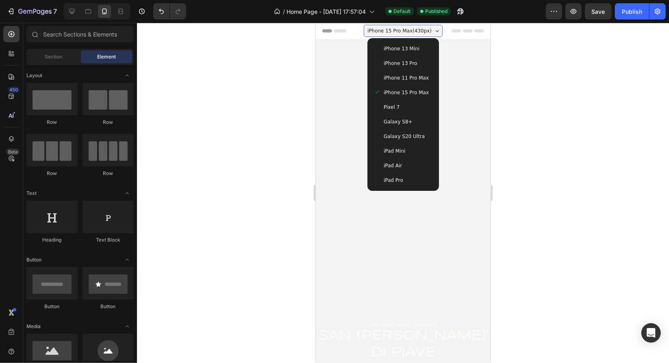
click at [409, 132] on span "Galaxy S20 Ultra" at bounding box center [403, 136] width 41 height 8
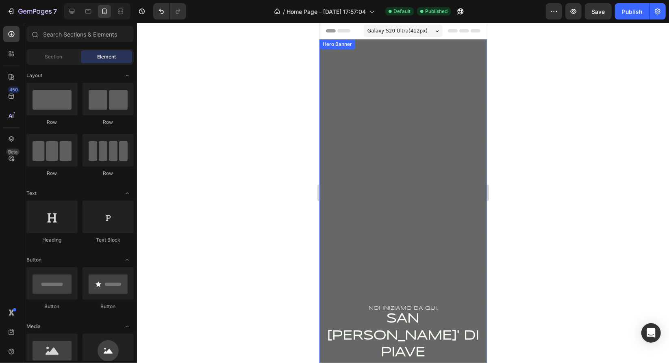
click at [375, 154] on div "Overlay" at bounding box center [402, 209] width 167 height 341
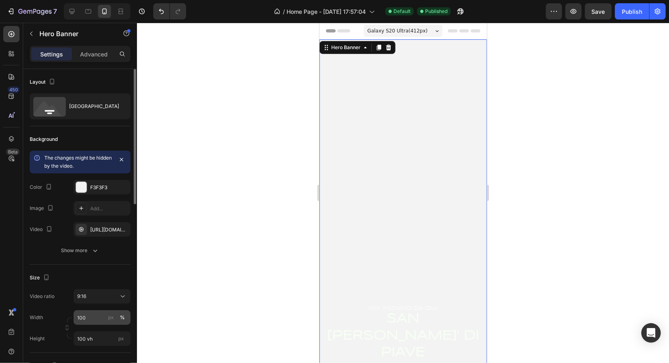
scroll to position [163, 0]
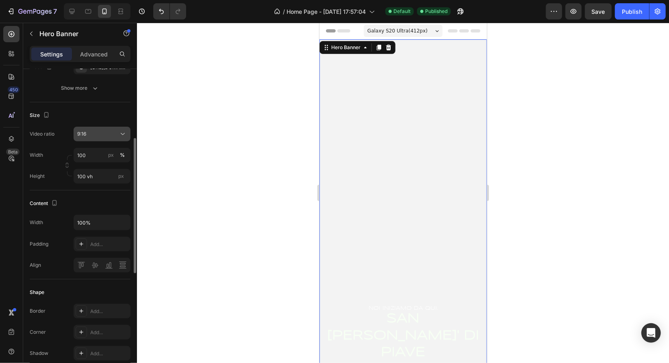
click at [85, 136] on span "9:16" at bounding box center [81, 134] width 9 height 6
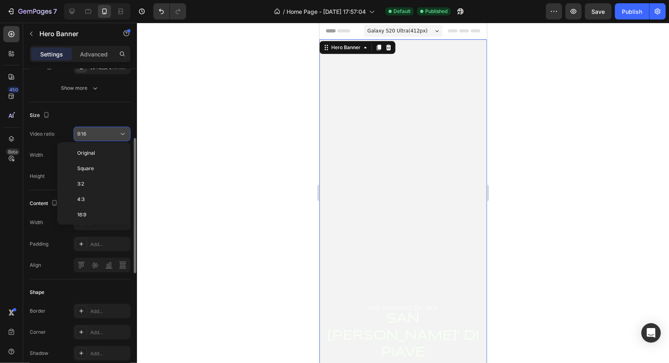
scroll to position [73, 0]
click at [113, 135] on div "9:16" at bounding box center [97, 133] width 41 height 7
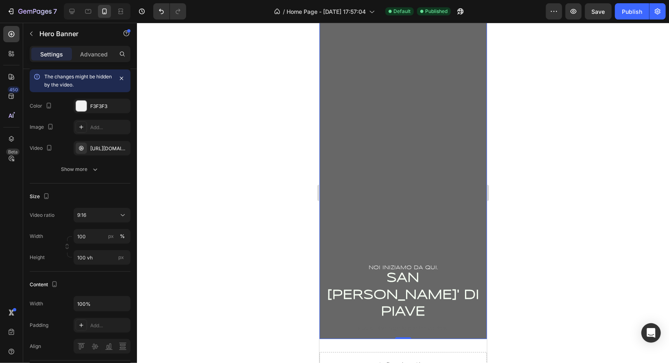
scroll to position [0, 0]
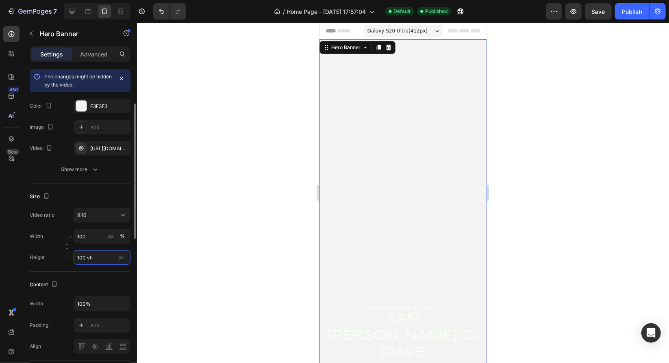
click at [92, 261] on input "100 vh" at bounding box center [102, 257] width 57 height 15
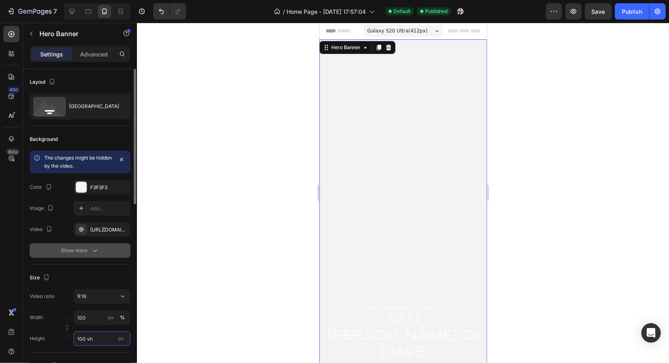
scroll to position [41, 0]
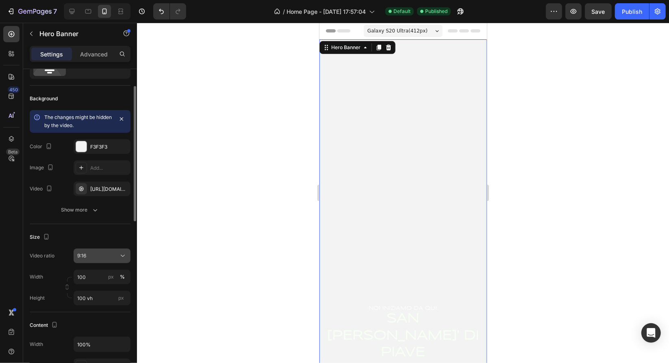
click at [124, 258] on icon at bounding box center [123, 256] width 8 height 8
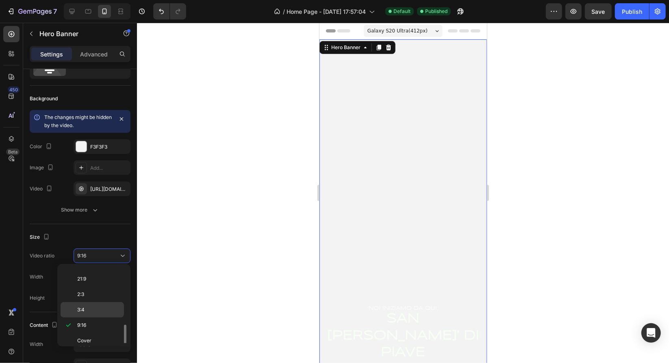
scroll to position [90, 0]
click at [92, 321] on p "Cover" at bounding box center [98, 324] width 43 height 7
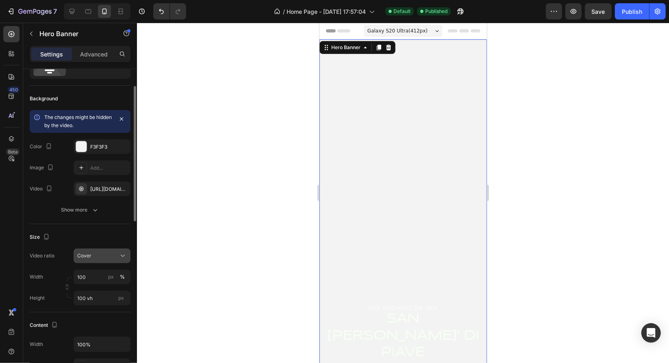
click at [113, 259] on div "Cover" at bounding box center [102, 256] width 50 height 8
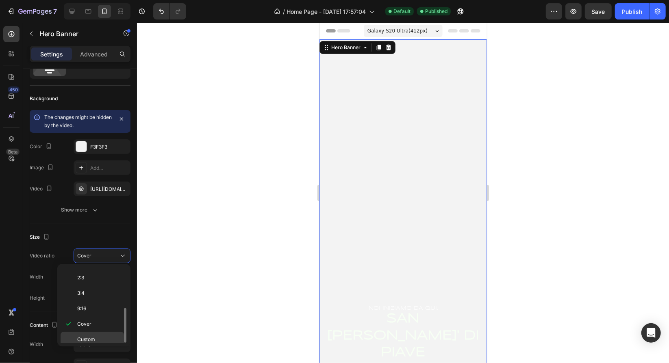
click at [96, 332] on div "Custom" at bounding box center [92, 339] width 63 height 15
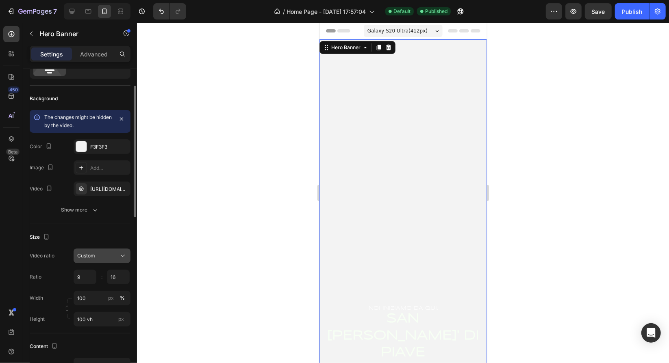
click at [109, 253] on div "Custom" at bounding box center [97, 255] width 41 height 7
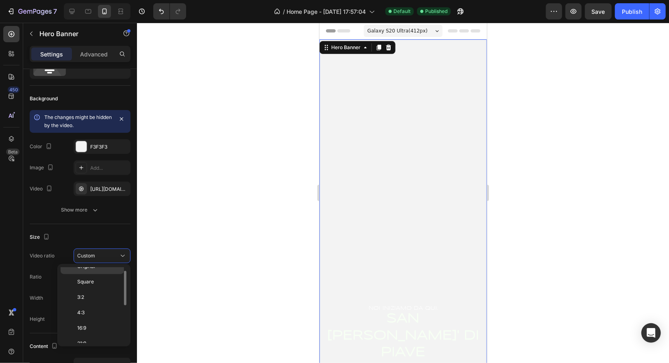
scroll to position [0, 0]
click at [97, 276] on p "Original" at bounding box center [98, 274] width 43 height 7
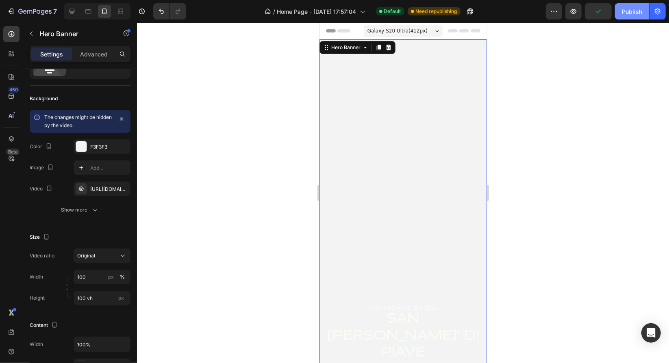
click at [636, 14] on div "Publish" at bounding box center [632, 11] width 20 height 9
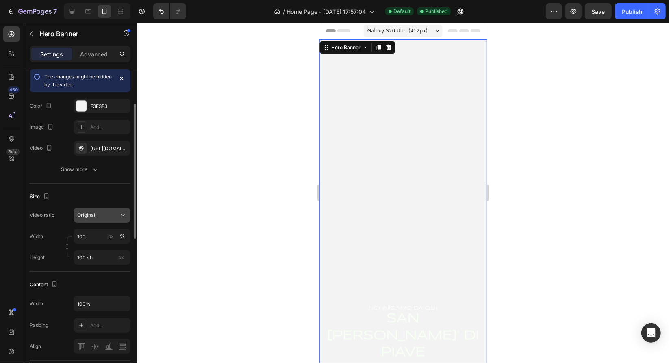
click at [96, 216] on div "Original" at bounding box center [97, 215] width 41 height 7
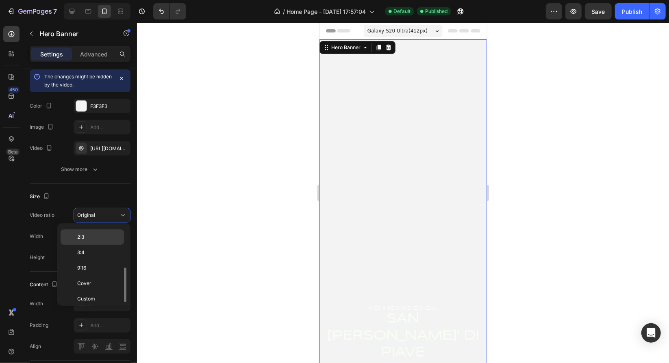
scroll to position [49, 0]
click at [92, 290] on p "3:4" at bounding box center [98, 293] width 43 height 7
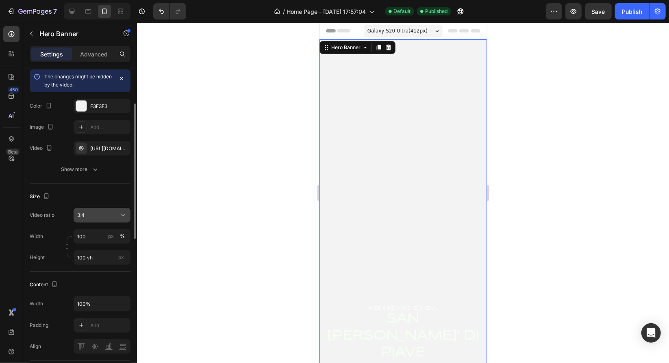
click at [115, 213] on div "3:4" at bounding box center [97, 215] width 41 height 7
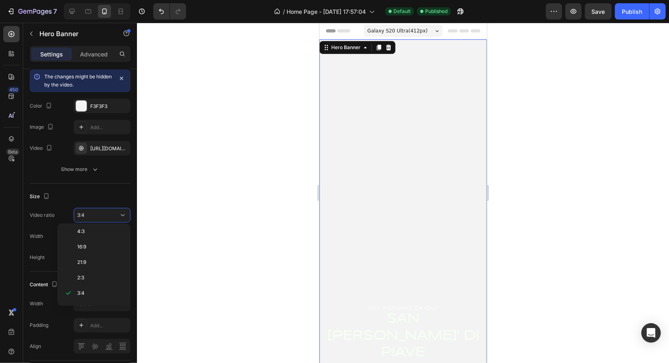
scroll to position [90, 0]
click at [106, 269] on div "9:16" at bounding box center [92, 267] width 63 height 15
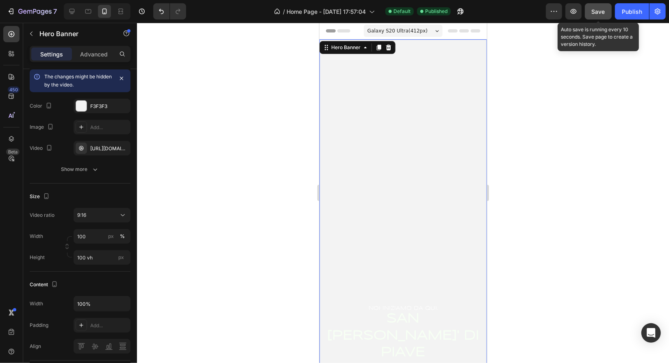
click at [597, 19] on button "Save" at bounding box center [598, 11] width 27 height 16
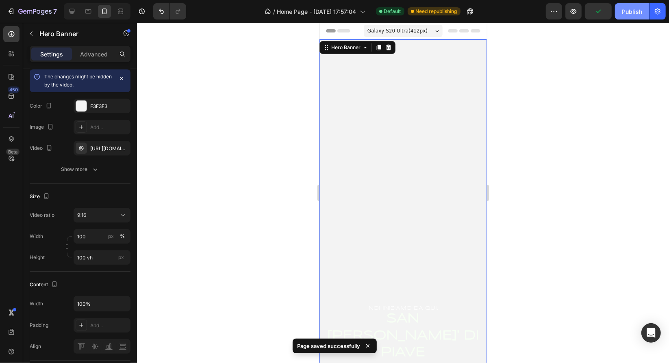
click at [628, 19] on button "Publish" at bounding box center [632, 11] width 34 height 16
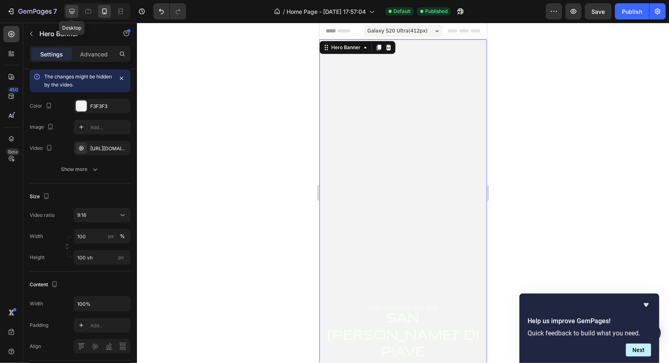
click at [72, 11] on icon at bounding box center [71, 11] width 5 height 5
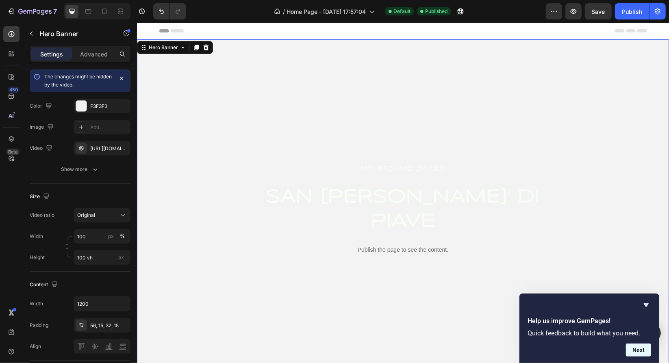
click at [634, 350] on button "Next" at bounding box center [638, 350] width 25 height 13
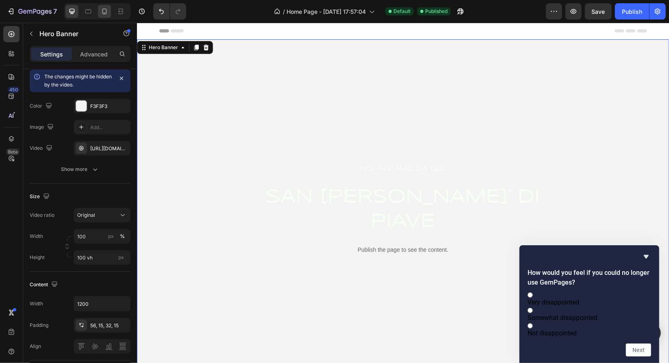
click at [102, 17] on div at bounding box center [104, 11] width 13 height 13
type input "100%"
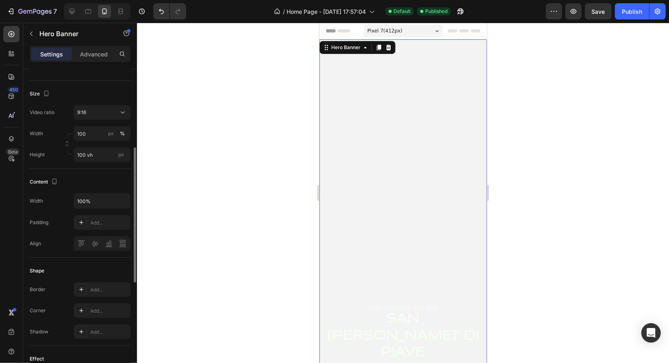
scroll to position [22, 0]
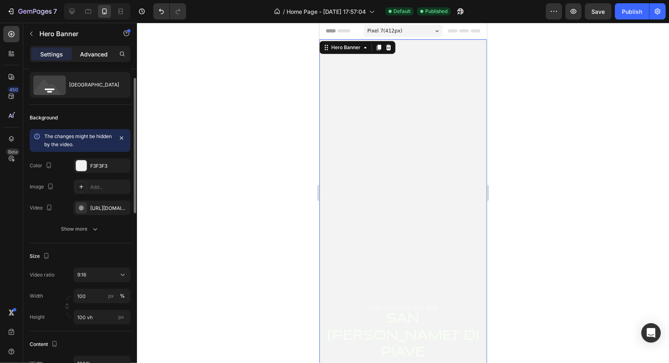
click at [90, 55] on p "Advanced" at bounding box center [94, 54] width 28 height 9
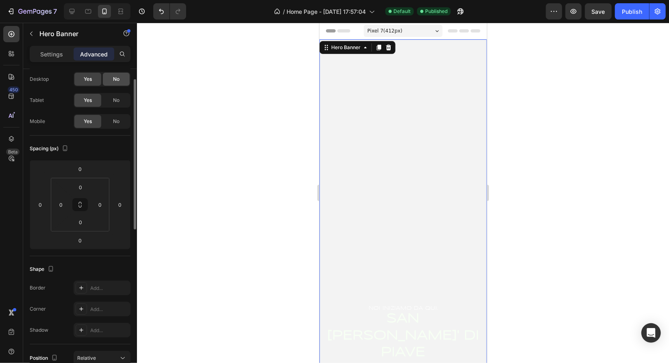
click at [118, 82] on div "No" at bounding box center [116, 79] width 27 height 13
click at [72, 12] on icon at bounding box center [72, 11] width 8 height 8
